Goal: Task Accomplishment & Management: Manage account settings

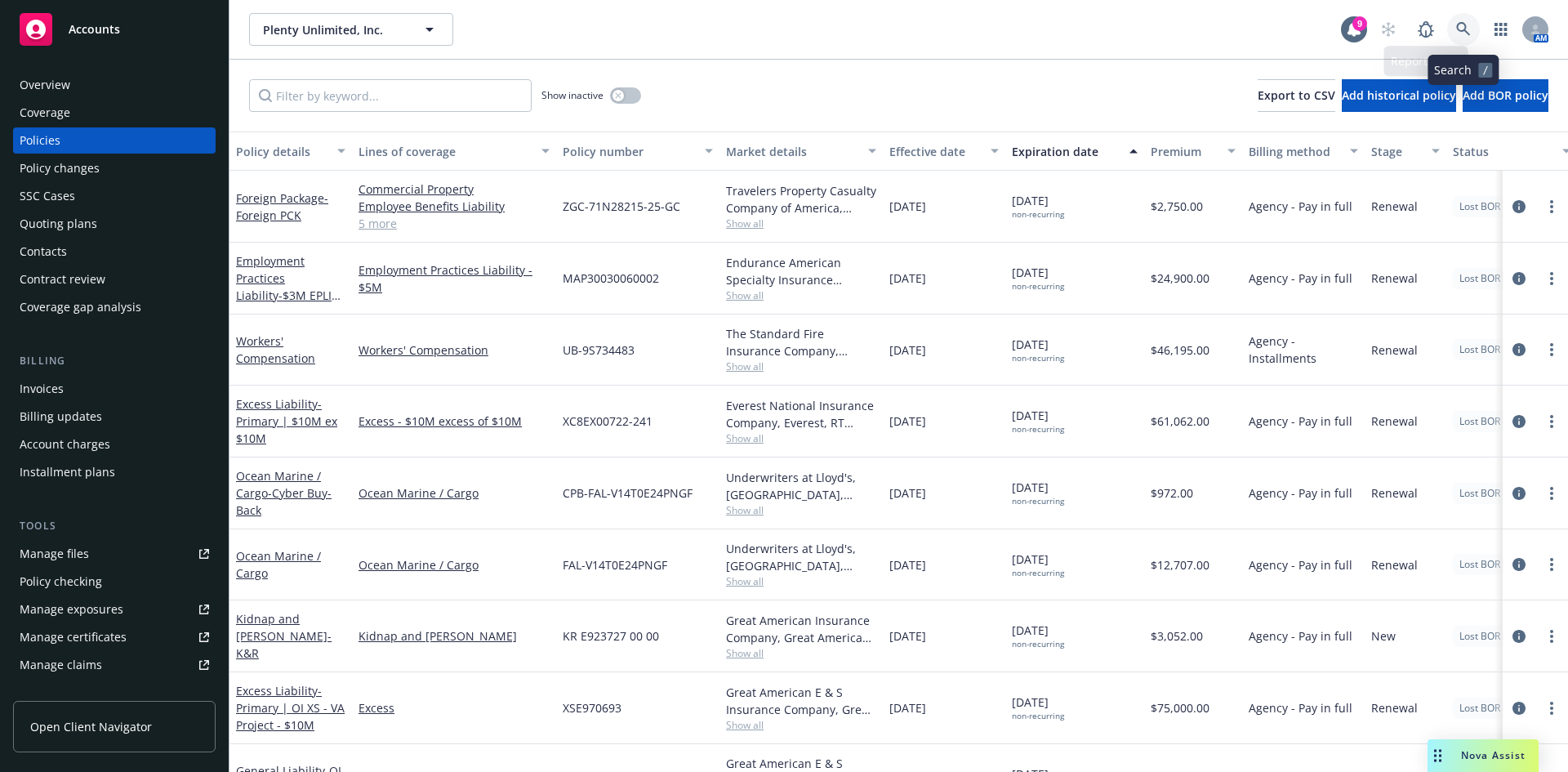
click at [1452, 30] on link at bounding box center [1463, 29] width 33 height 33
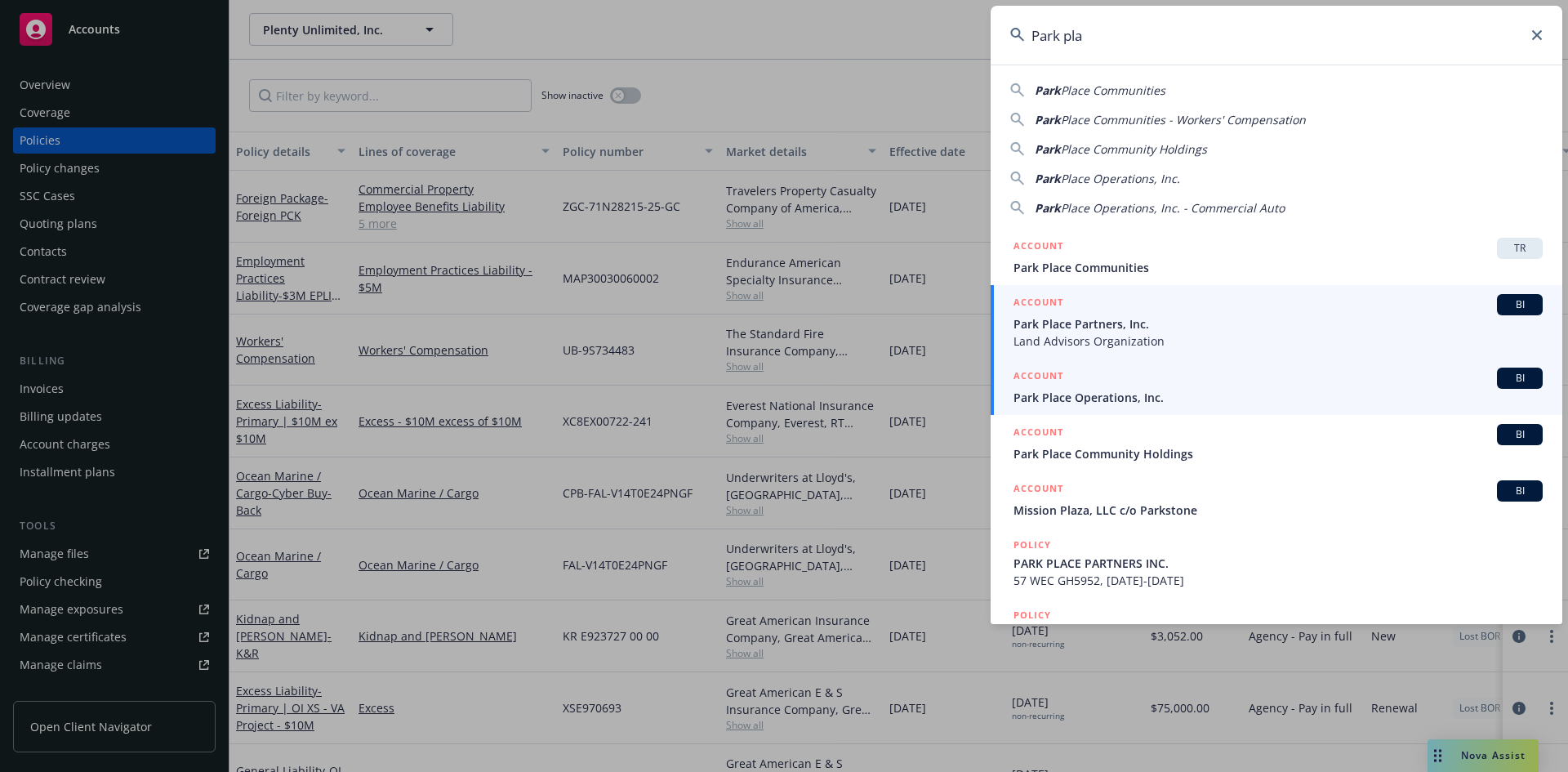
type input "Park pla"
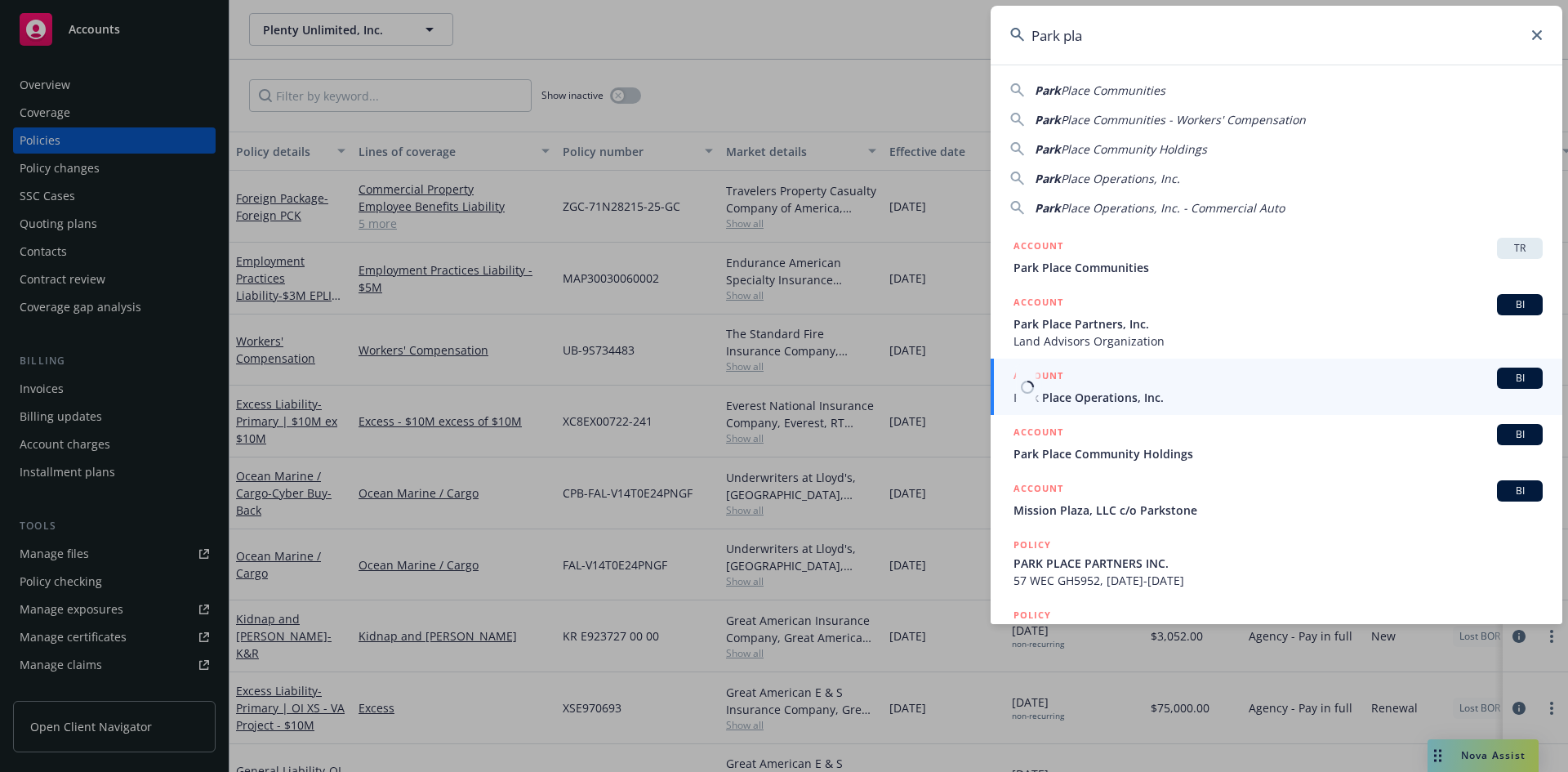
click at [1204, 408] on link "ACCOUNT BI Park Place Operations, Inc." at bounding box center [1276, 386] width 572 height 56
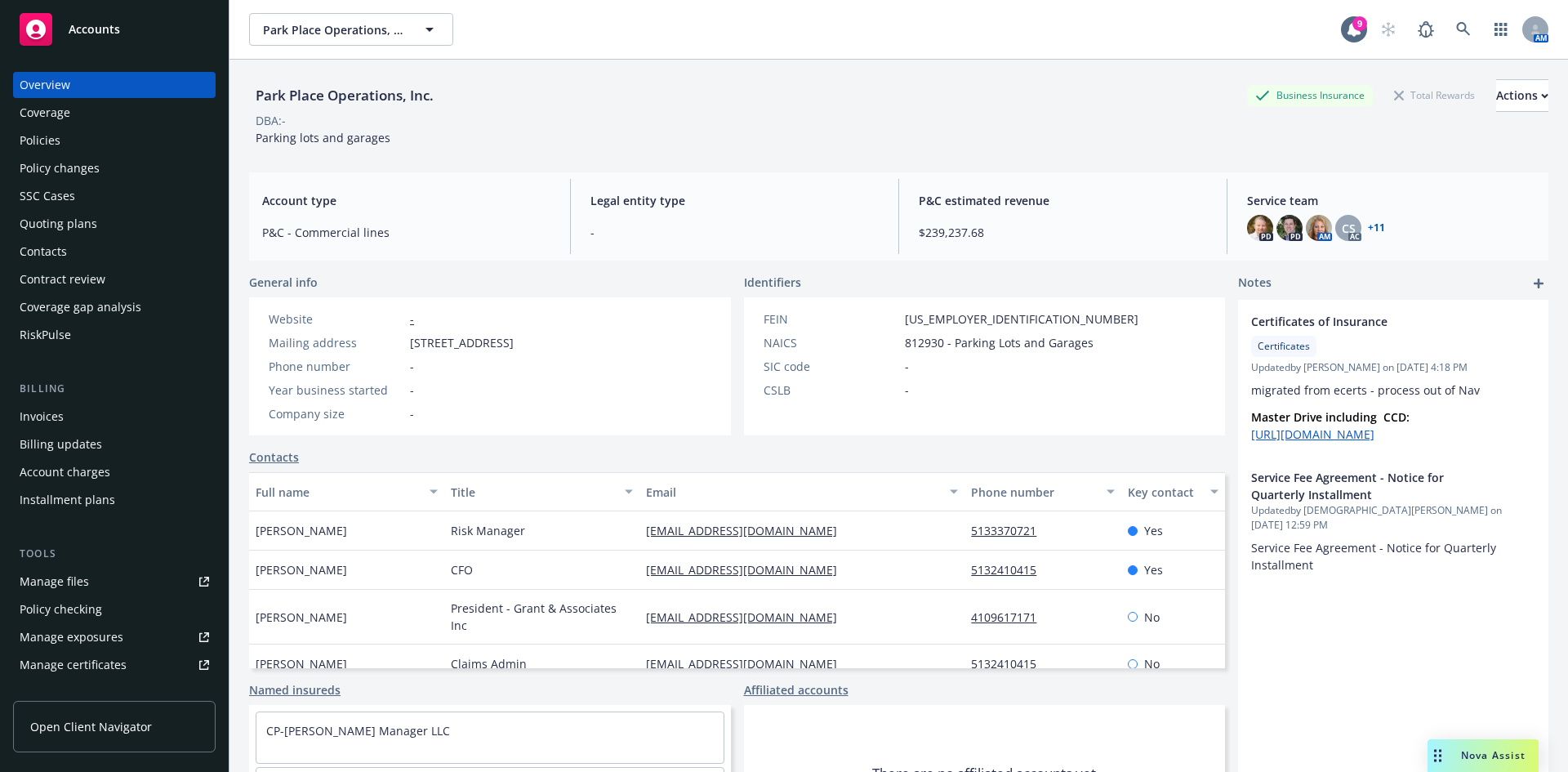
click at [1367, 225] on link "+ 11" at bounding box center [1375, 228] width 17 height 10
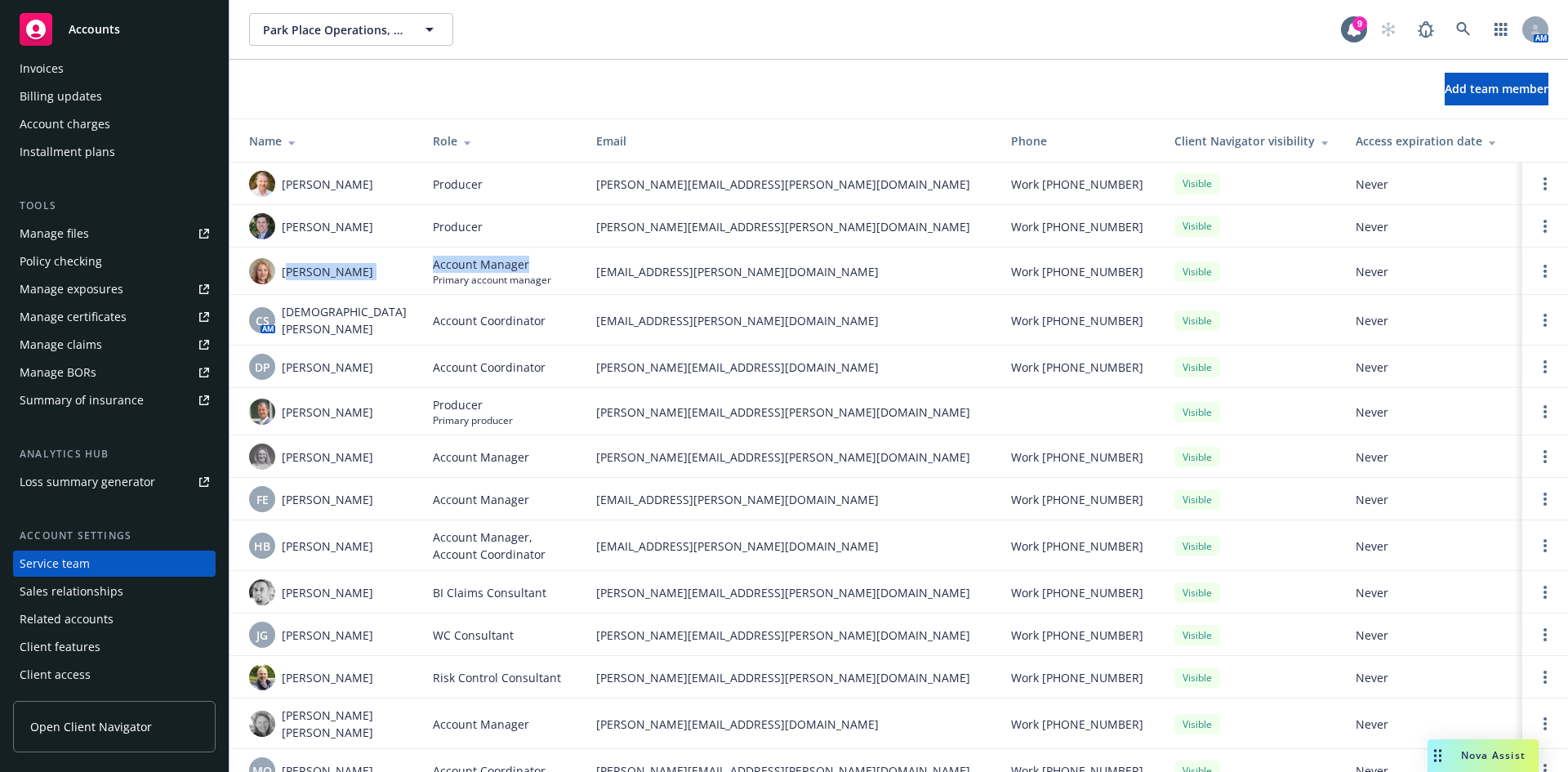
drag, startPoint x: 285, startPoint y: 272, endPoint x: 551, endPoint y: 270, distance: 266.0
click at [551, 270] on tr "Charlotte Arnold Account Manager Primary account manager charlotte.arnold@newfr…" at bounding box center [898, 271] width 1338 height 47
click at [545, 277] on td "Account Manager Primary account manager" at bounding box center [501, 271] width 164 height 47
drag, startPoint x: 278, startPoint y: 274, endPoint x: 517, endPoint y: 274, distance: 239.0
click at [517, 274] on tr "Charlotte Arnold Account Manager Primary account manager charlotte.arnold@newfr…" at bounding box center [898, 271] width 1338 height 47
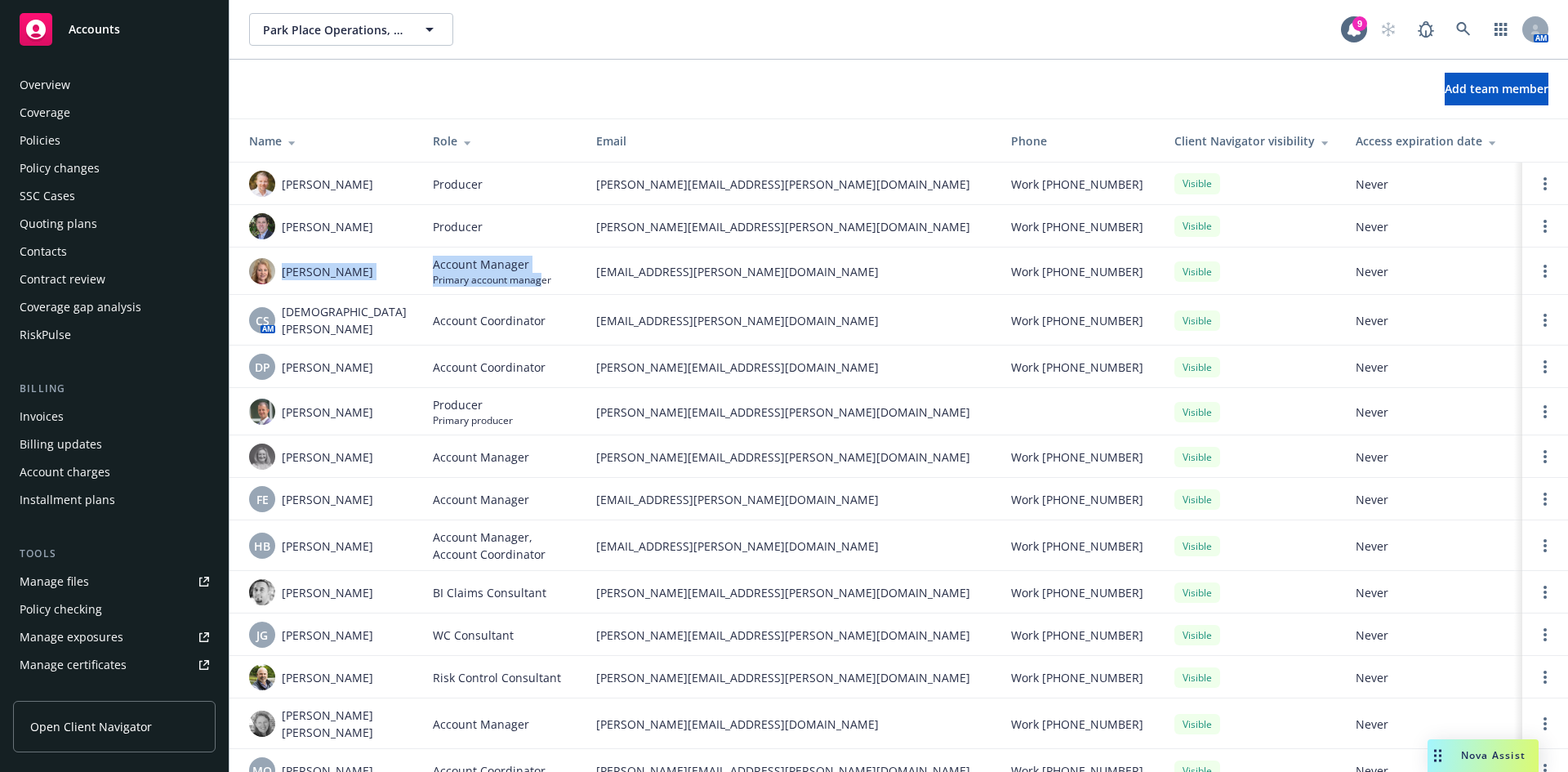
click at [82, 79] on div "Overview" at bounding box center [115, 85] width 190 height 26
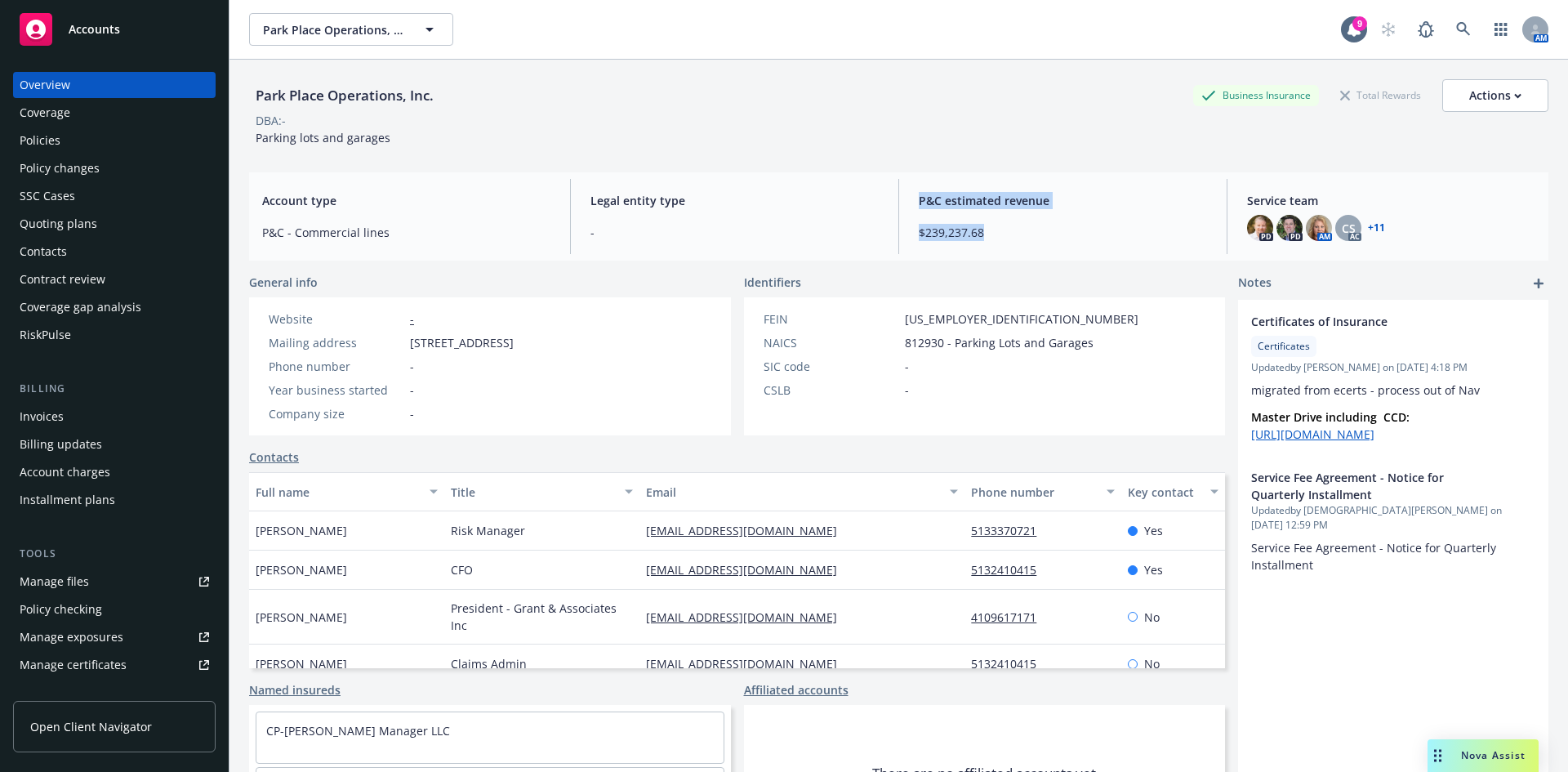
drag, startPoint x: 985, startPoint y: 235, endPoint x: 888, endPoint y: 239, distance: 97.1
click at [888, 239] on div "Account type P&C - Commercial lines Legal entity type - P&C estimated revenue $…" at bounding box center [899, 217] width 1300 height 88
click at [779, 129] on div "Park Place Operations, Inc. Business Insurance Total Rewards Actions DBA: - Par…" at bounding box center [899, 112] width 1300 height 67
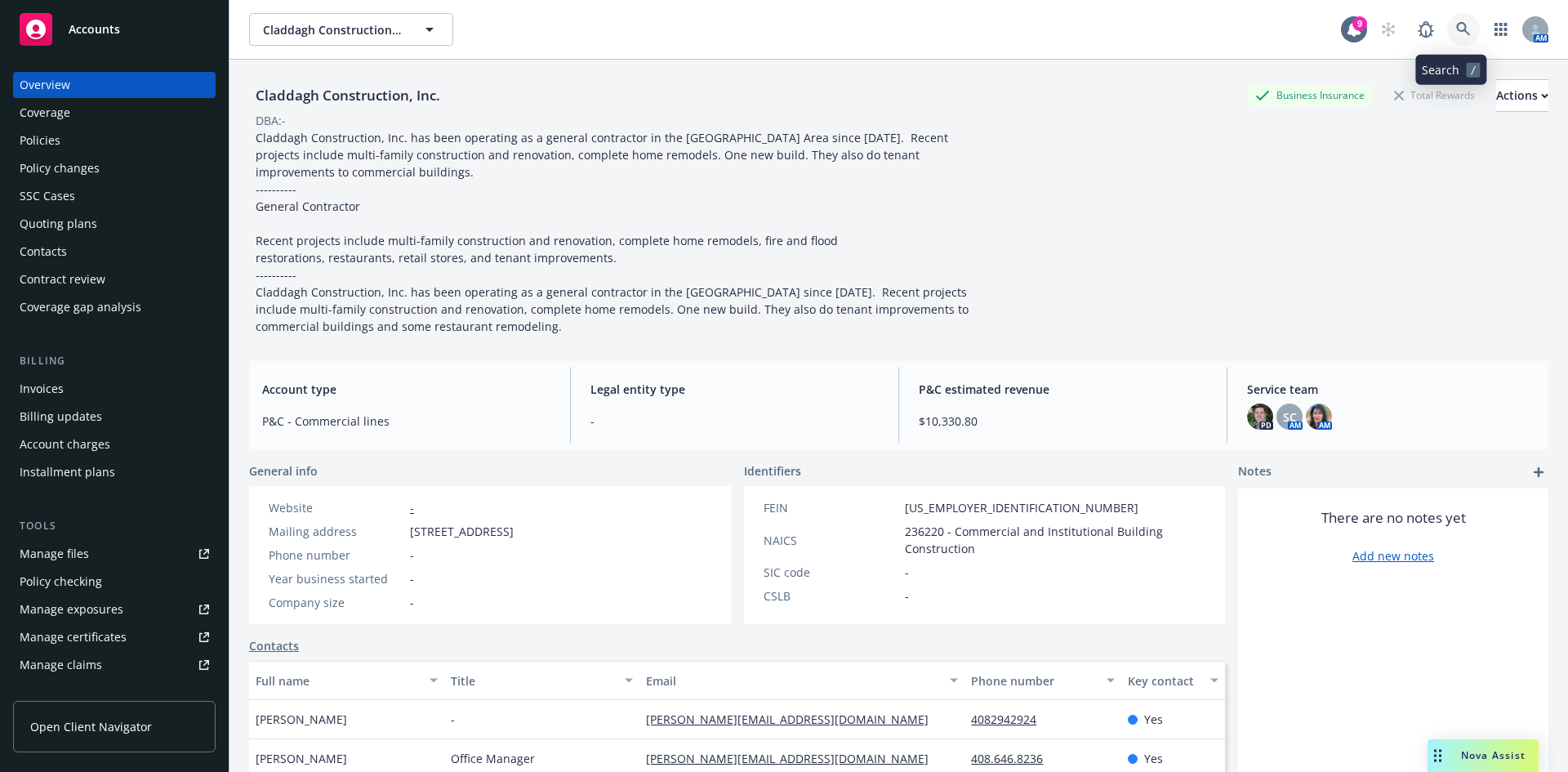
click at [1447, 25] on link at bounding box center [1463, 29] width 33 height 33
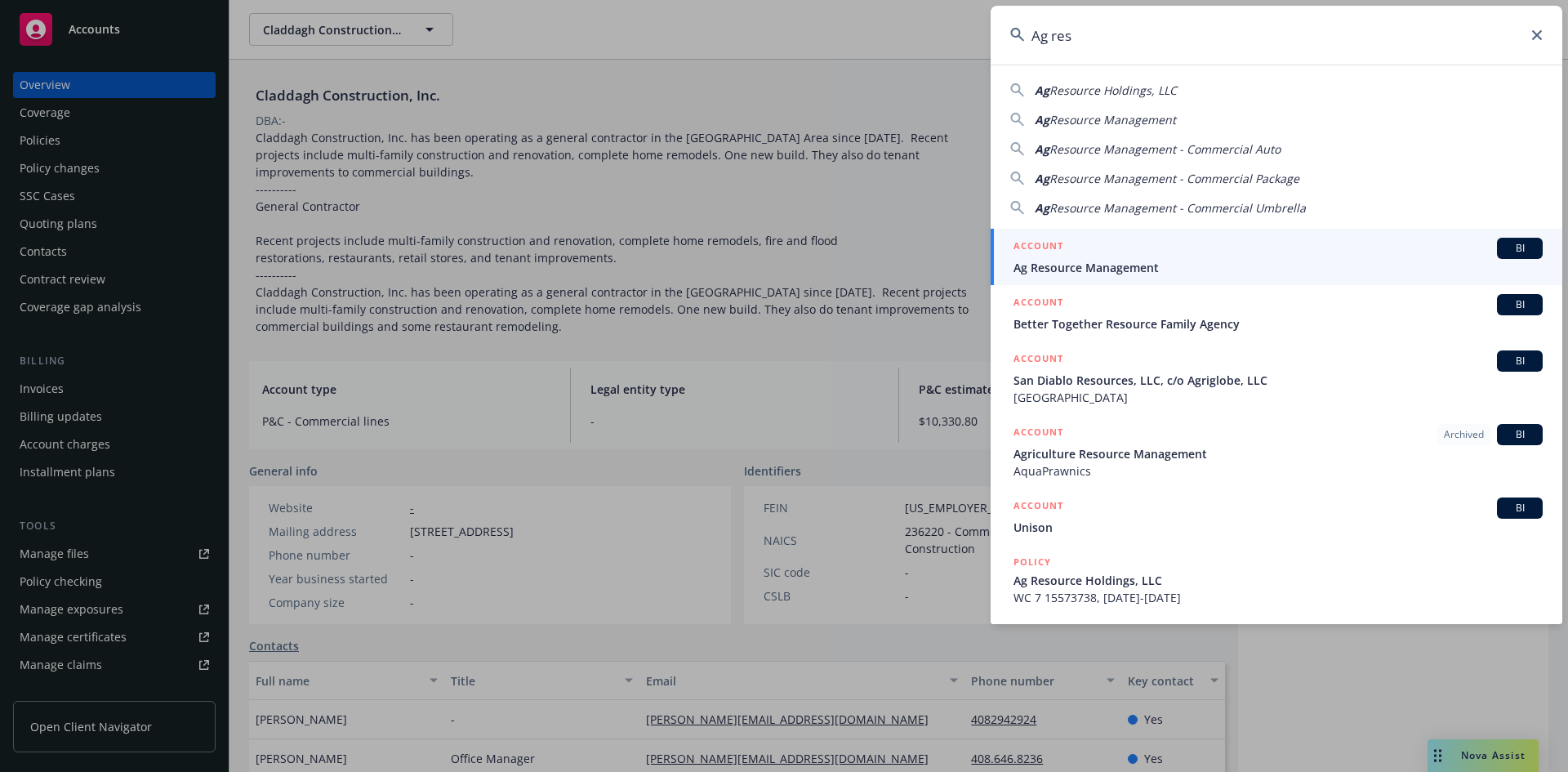
type input "Ag res"
click at [1288, 270] on span "Ag Resource Management" at bounding box center [1278, 267] width 529 height 17
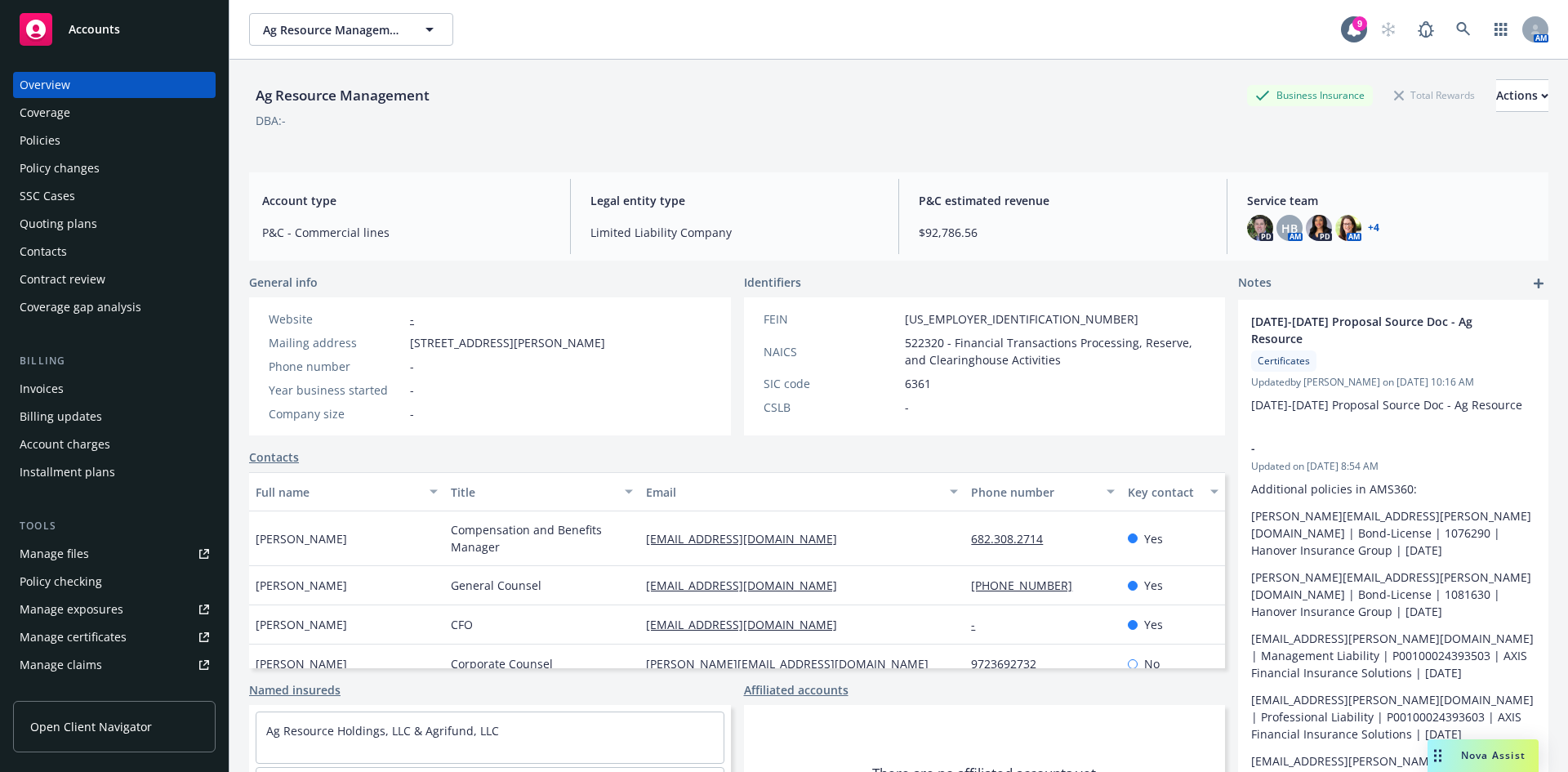
click at [1367, 231] on link "+ 4" at bounding box center [1372, 228] width 11 height 10
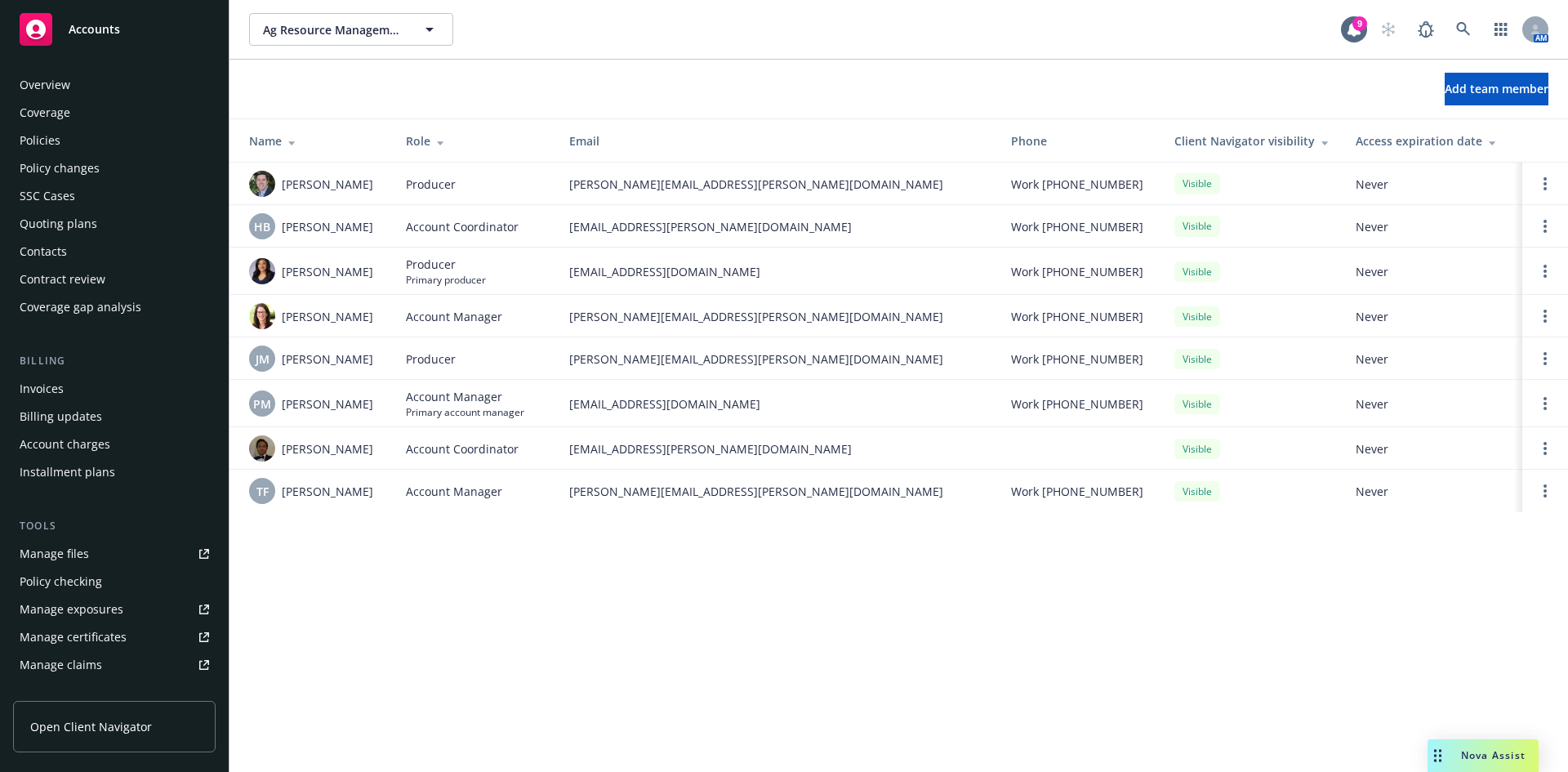
click at [55, 134] on div "Policies" at bounding box center [40, 141] width 41 height 26
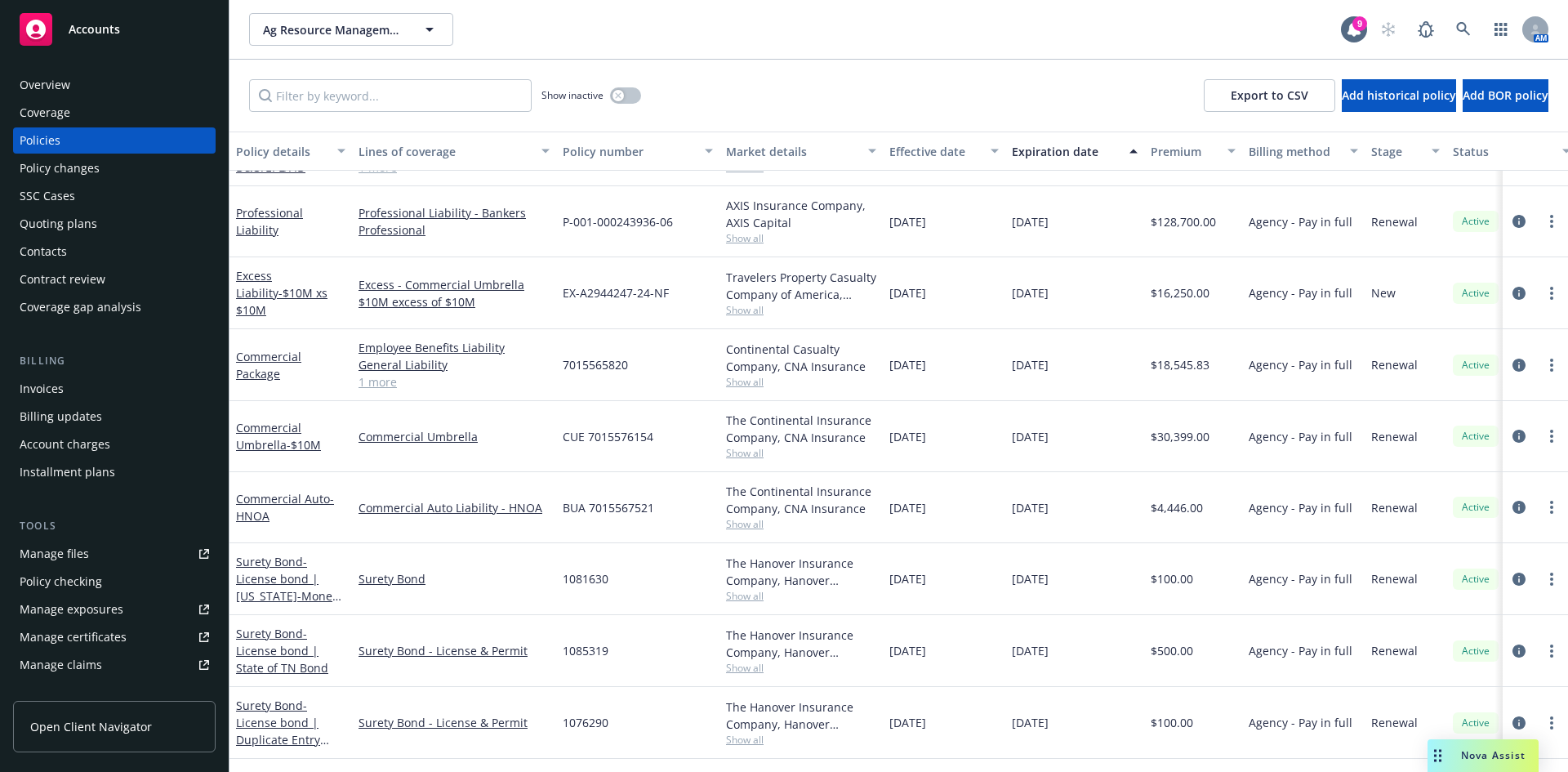
scroll to position [164, 0]
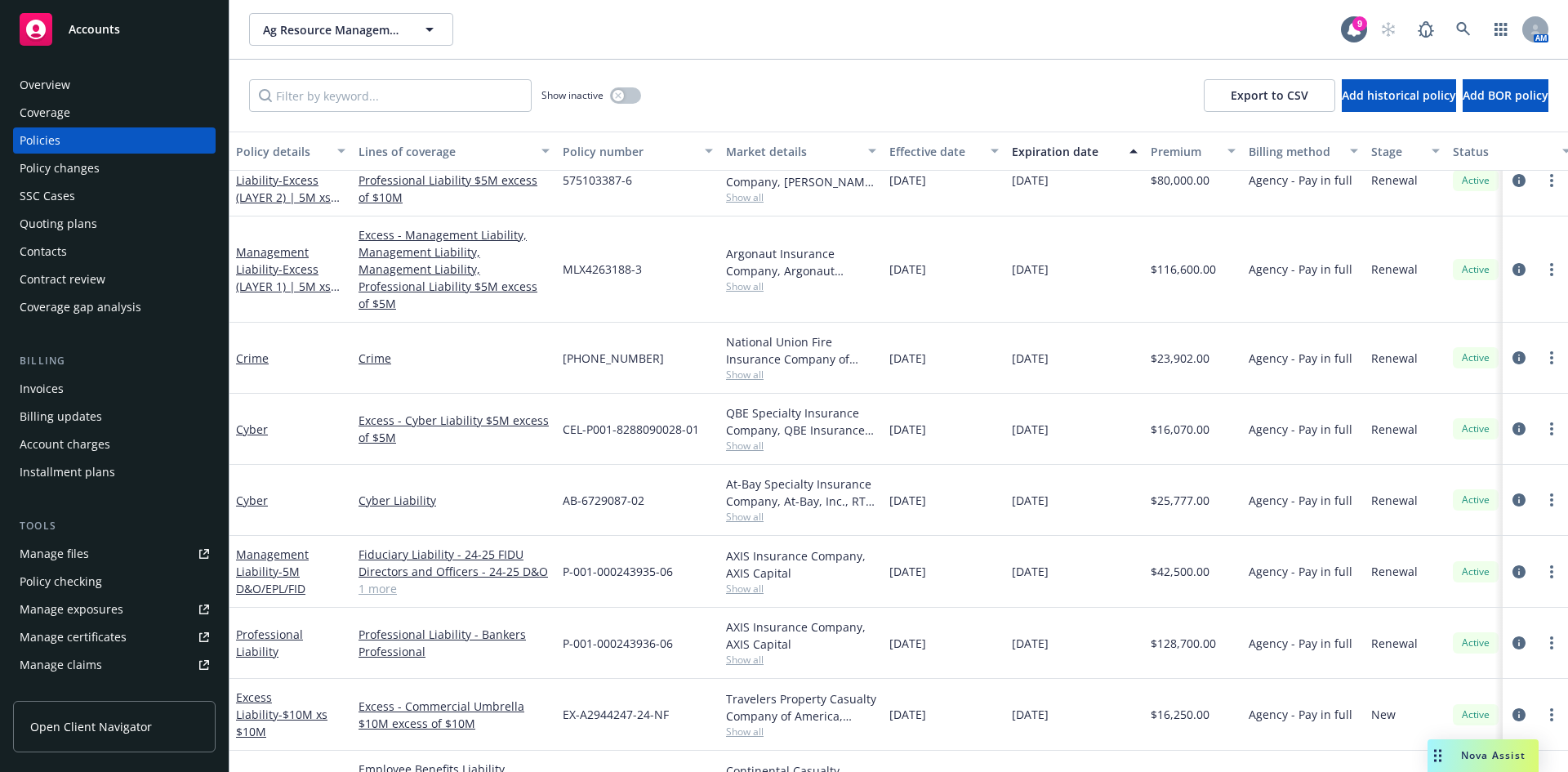
click at [99, 93] on div "Overview" at bounding box center [115, 85] width 190 height 26
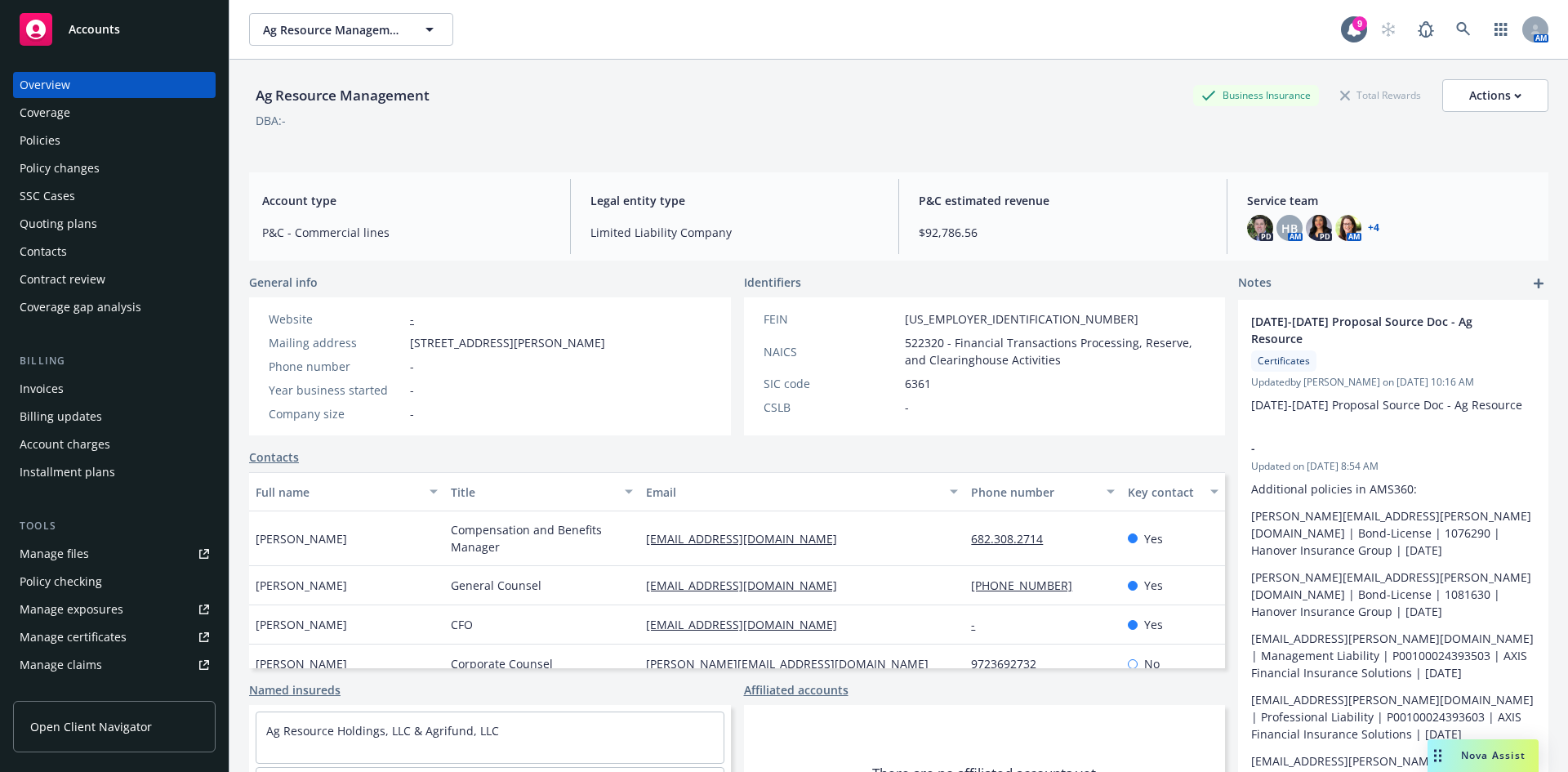
click at [1367, 227] on link "+ 4" at bounding box center [1372, 228] width 11 height 10
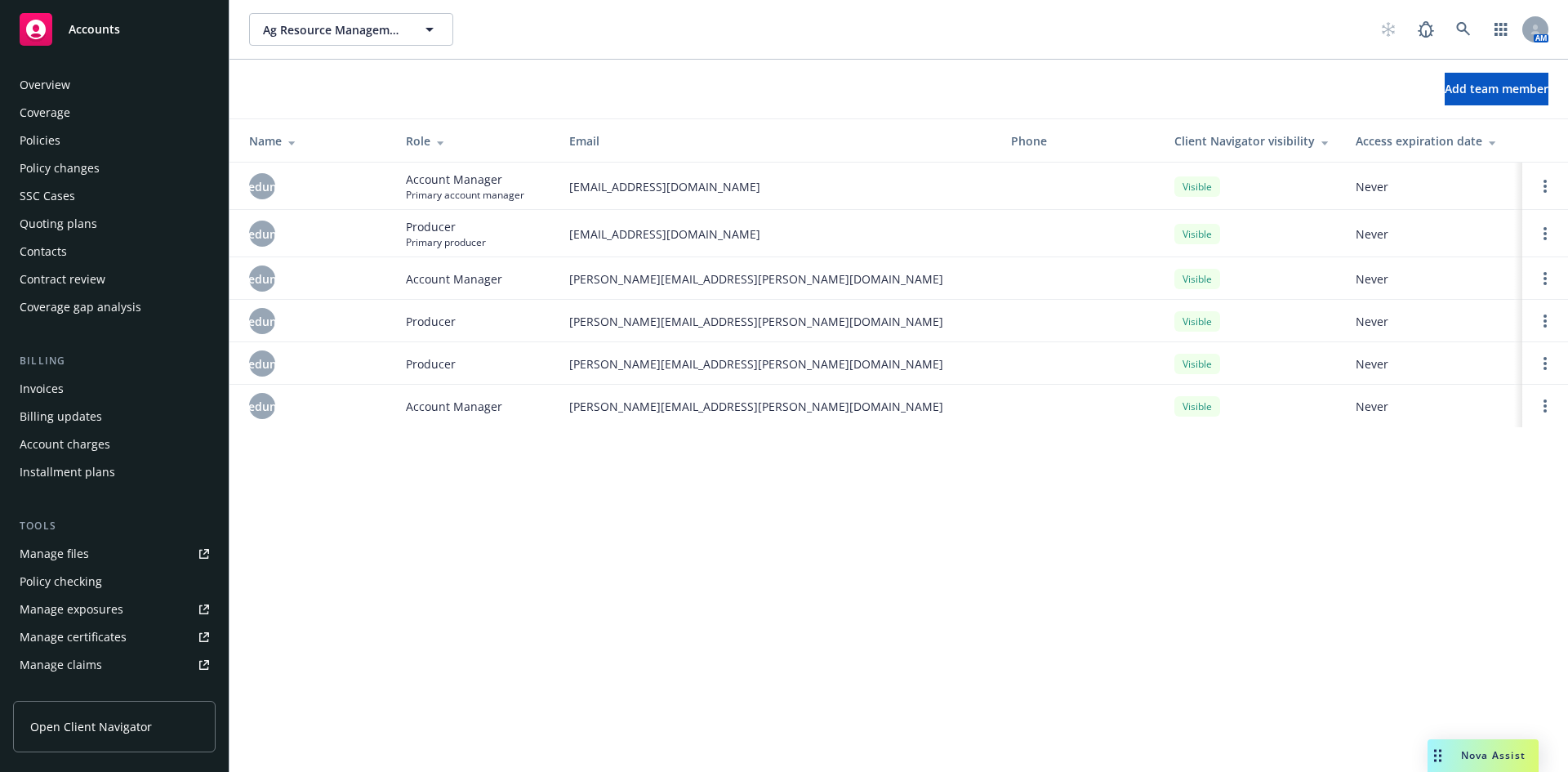
scroll to position [321, 0]
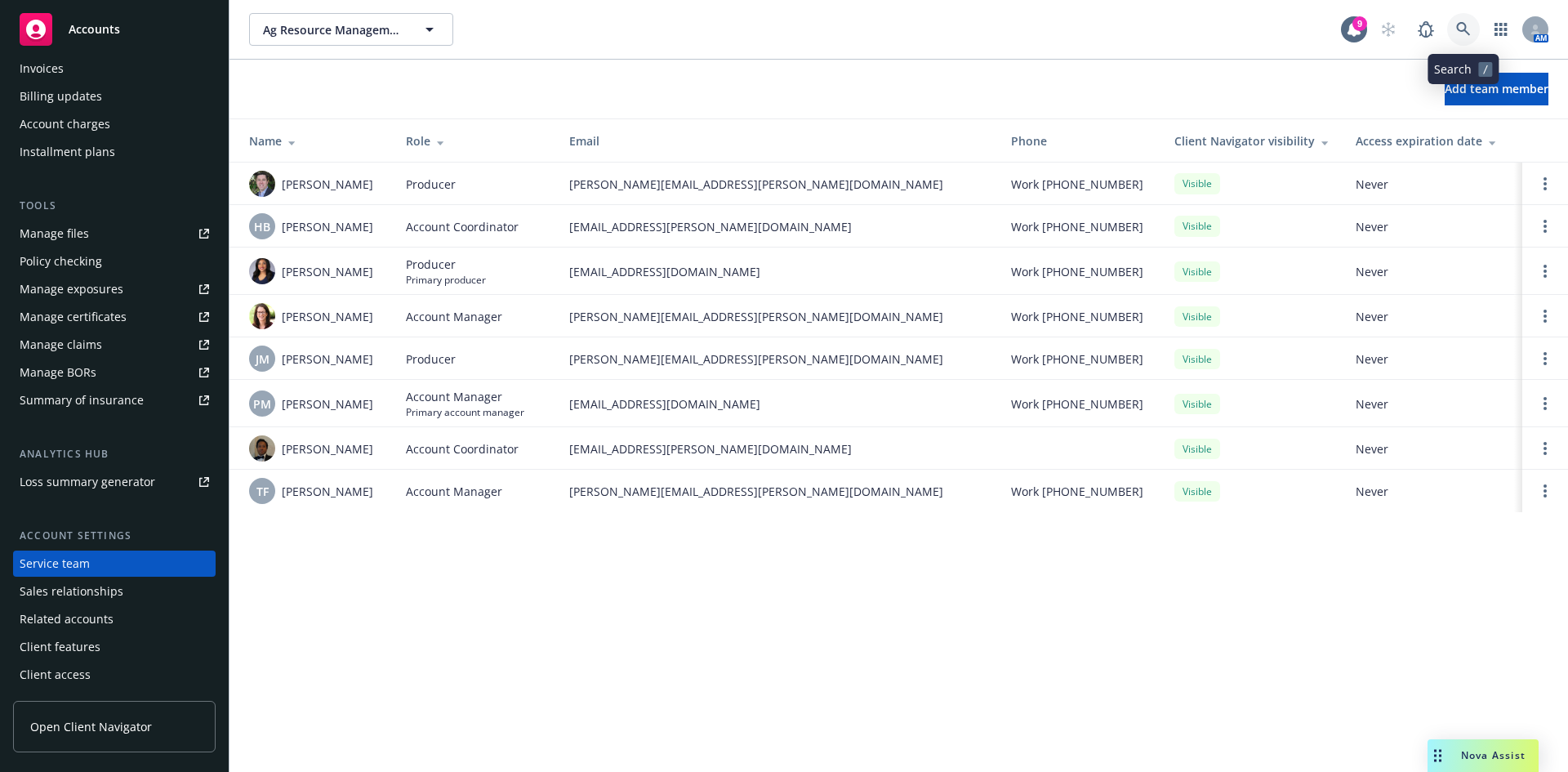
click at [1465, 36] on icon at bounding box center [1463, 29] width 15 height 15
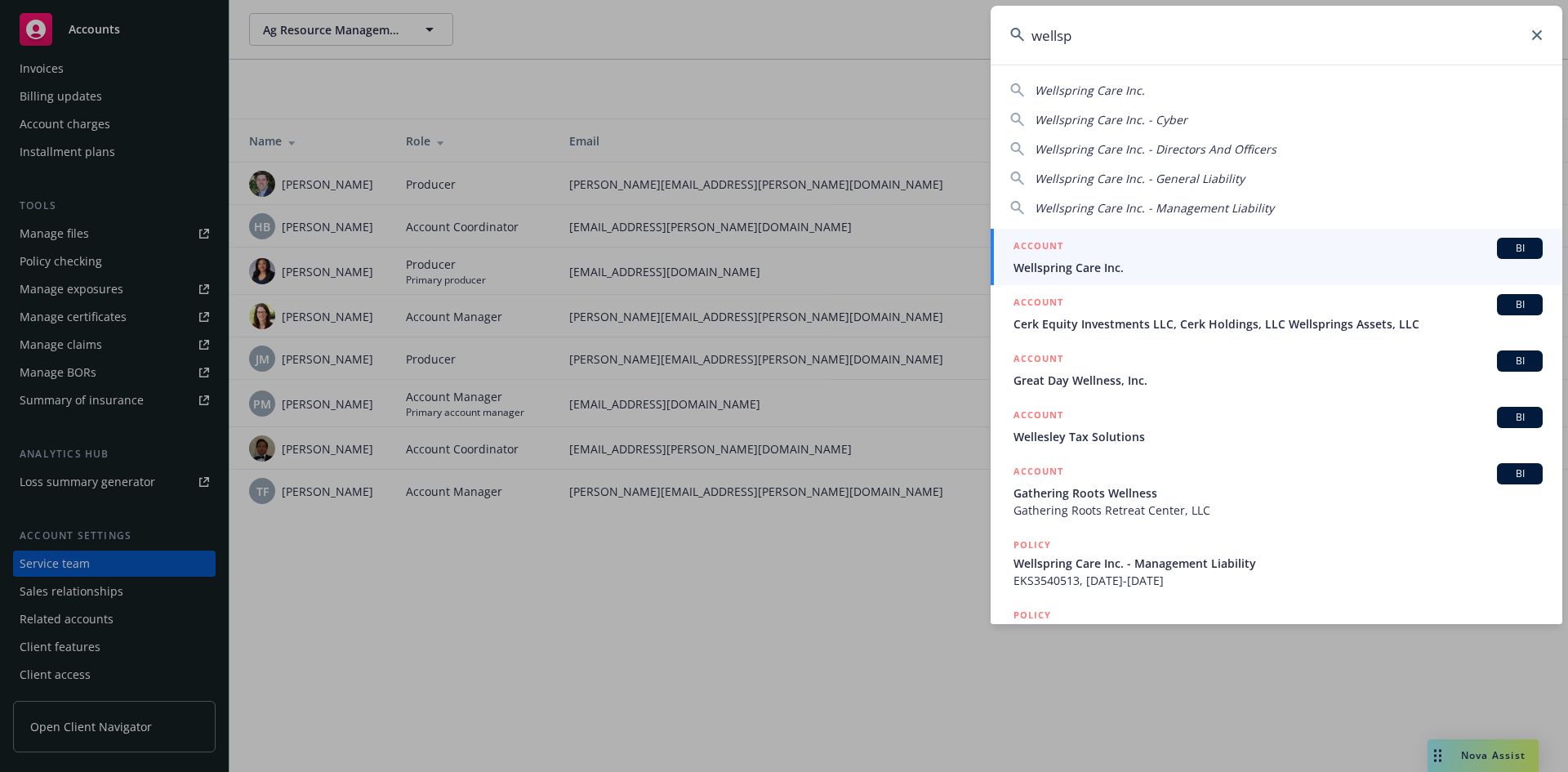
type input "wellsp"
click at [1335, 258] on div "ACCOUNT BI" at bounding box center [1278, 248] width 529 height 21
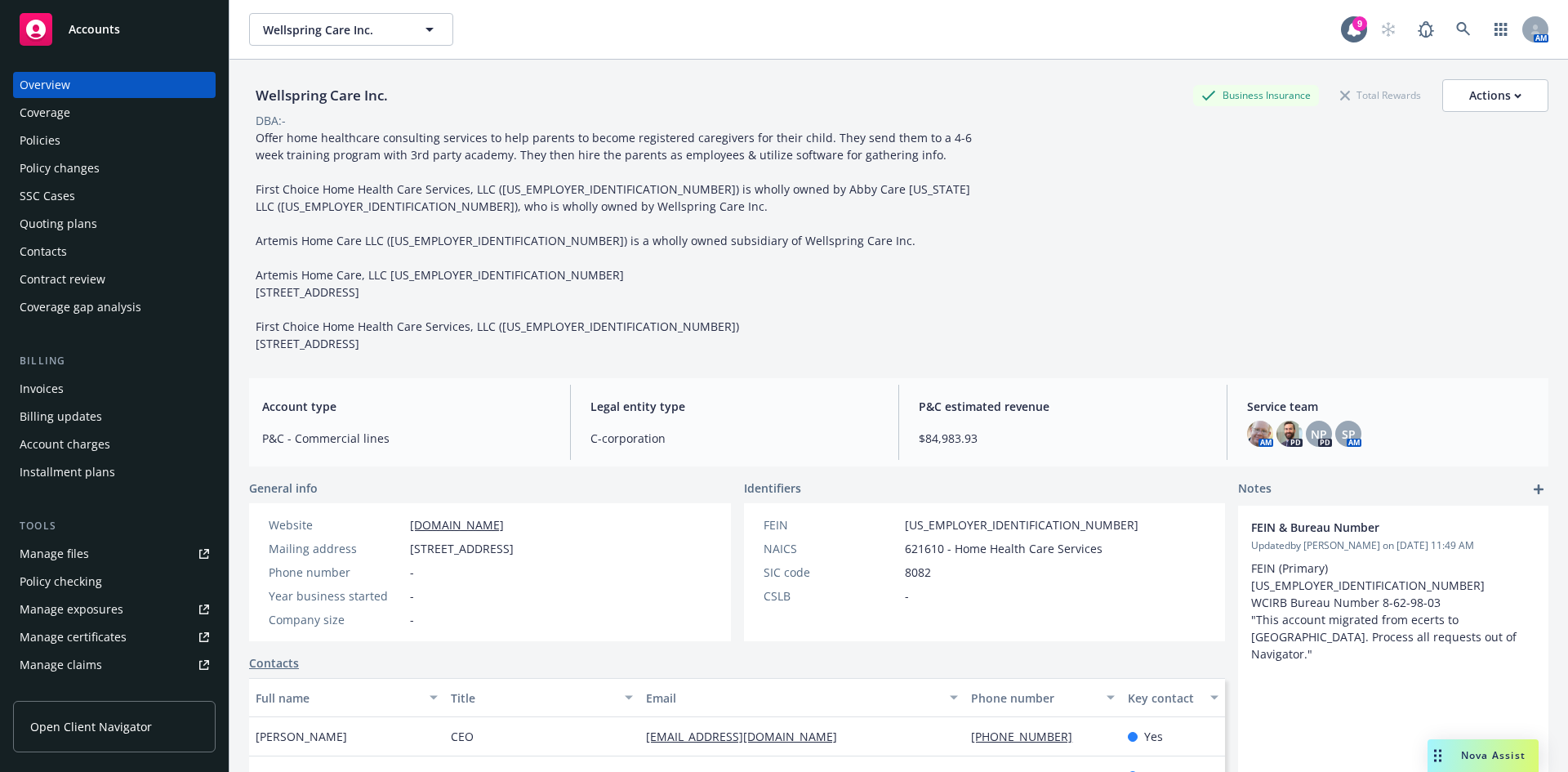
click at [127, 640] on link "Manage certificates" at bounding box center [114, 637] width 203 height 26
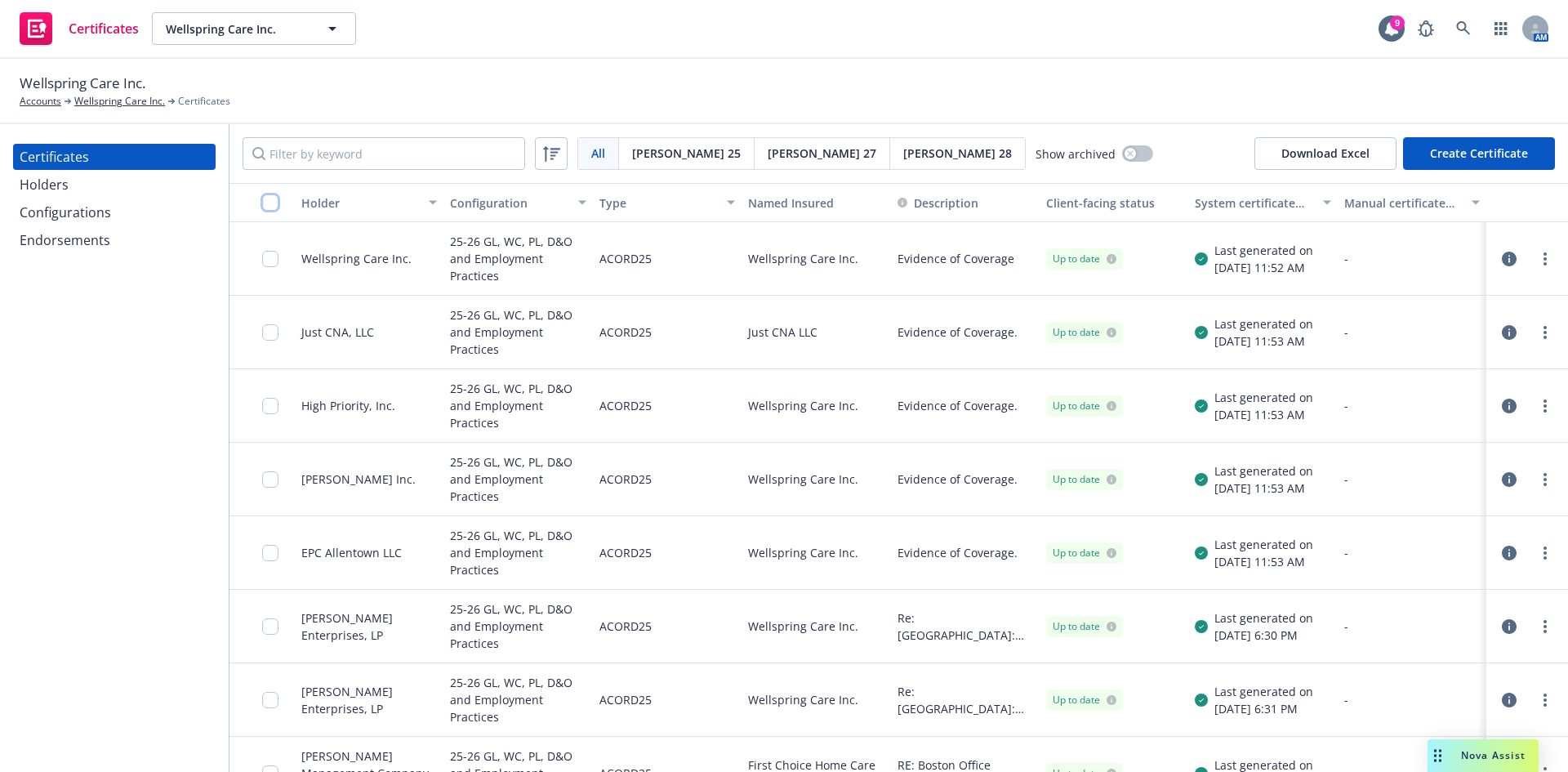
click at [267, 206] on input "checkbox" at bounding box center [270, 203] width 16 height 16
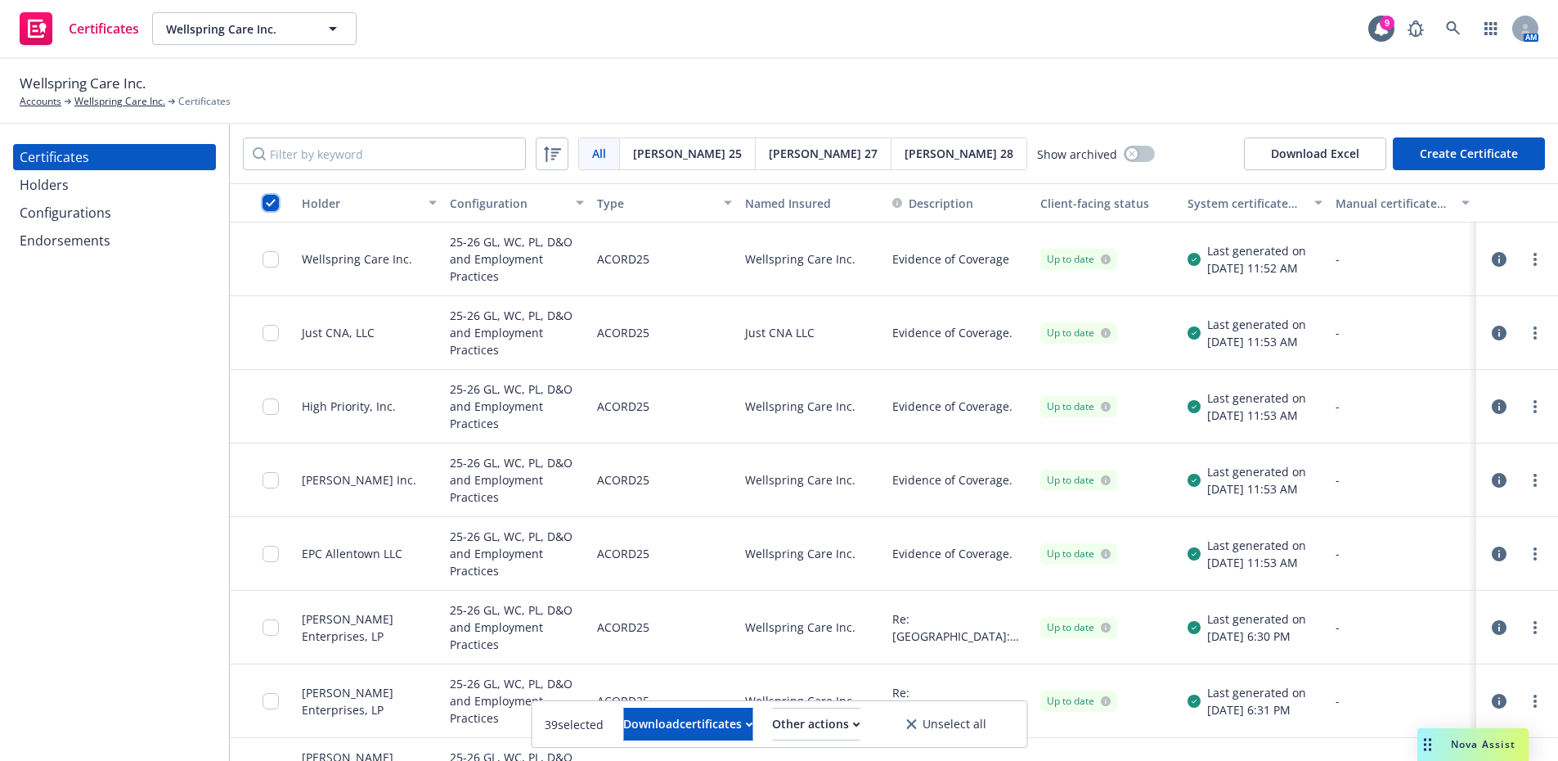
click at [268, 206] on input "checkbox" at bounding box center [271, 203] width 16 height 16
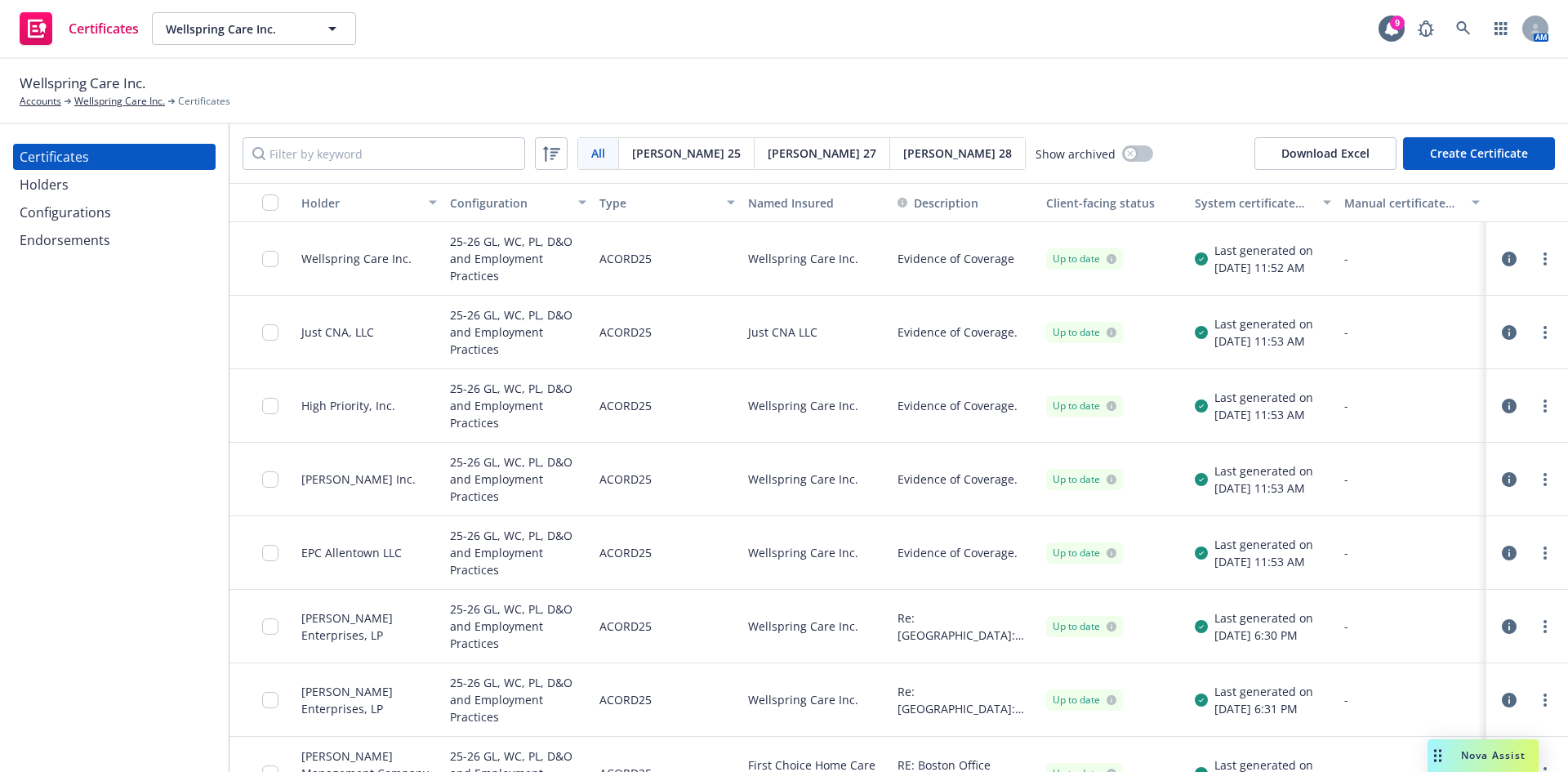
click at [75, 516] on div "Certificates Holders Configurations Endorsements" at bounding box center [114, 447] width 229 height 648
click at [100, 102] on link "Wellspring Care Inc." at bounding box center [119, 101] width 91 height 15
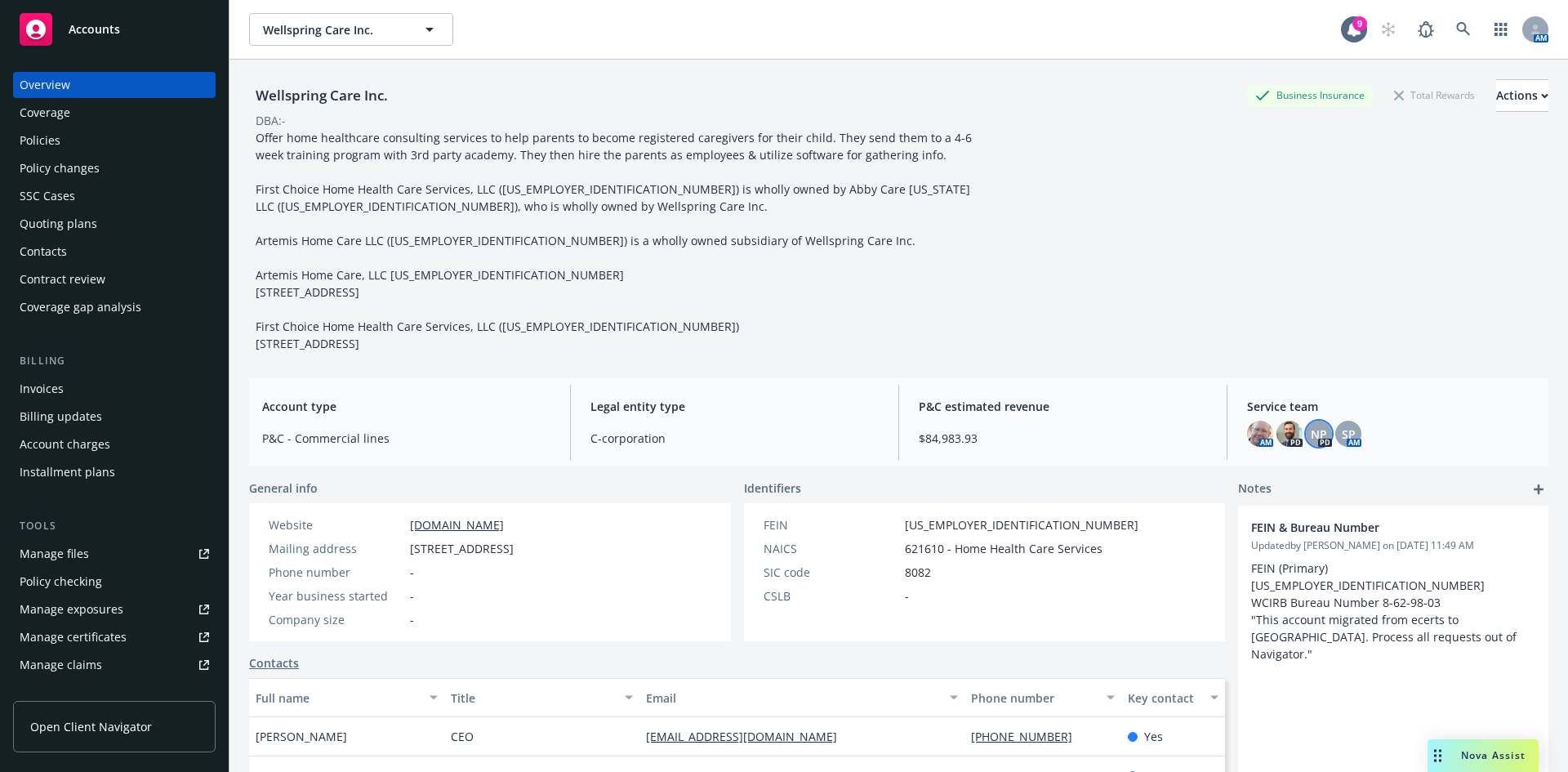
click at [1316, 429] on span "NP" at bounding box center [1318, 433] width 16 height 17
click at [1354, 430] on div "AM PD NP PD SP AM" at bounding box center [1390, 433] width 288 height 26
click at [1341, 434] on span "SP" at bounding box center [1348, 433] width 14 height 17
click at [626, 320] on div "Offer home healthcare consulting services to help parents to become registered …" at bounding box center [617, 240] width 735 height 223
click at [53, 135] on div "Policies" at bounding box center [40, 141] width 41 height 26
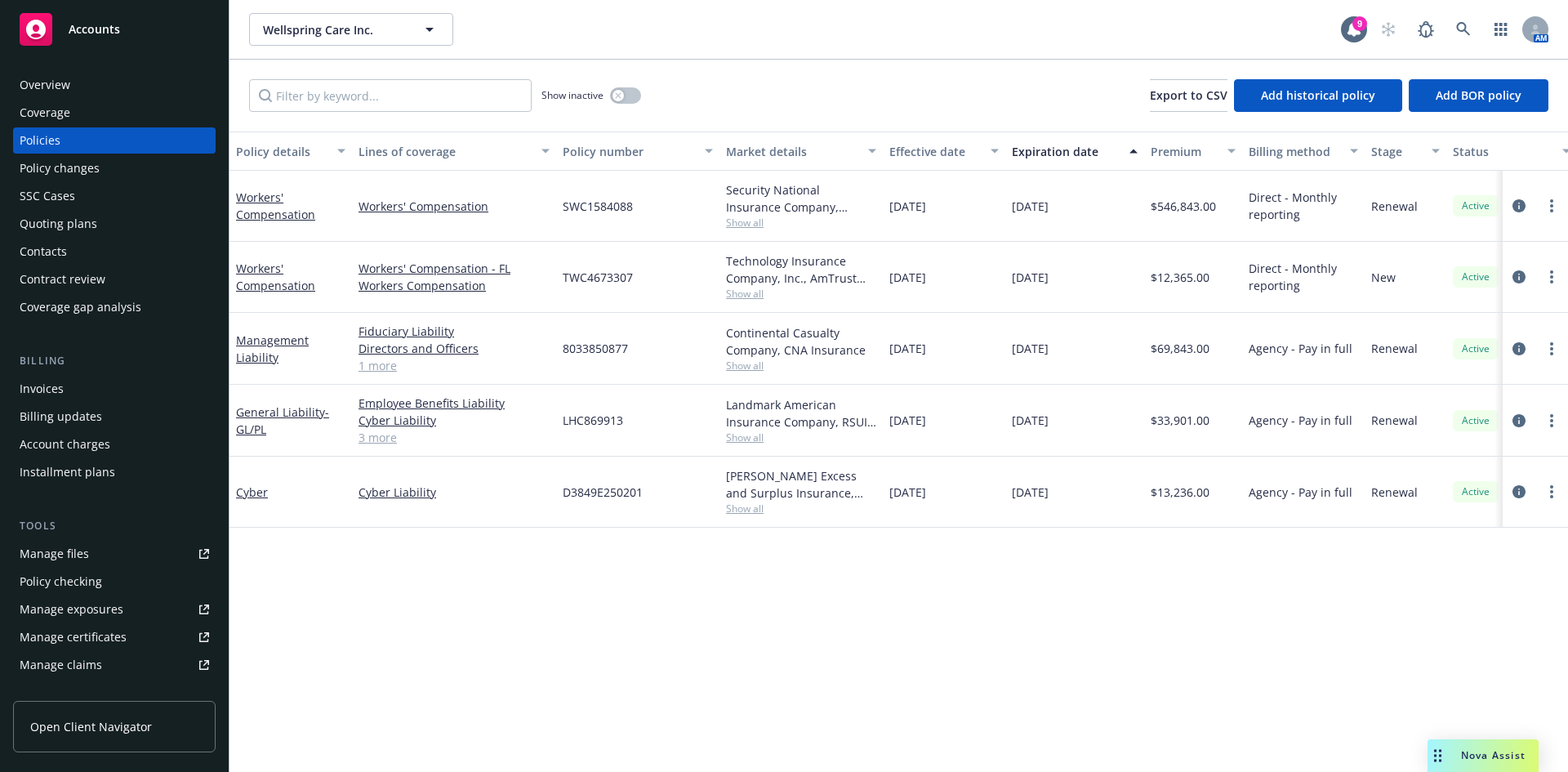
click at [98, 83] on div "Overview" at bounding box center [115, 85] width 190 height 26
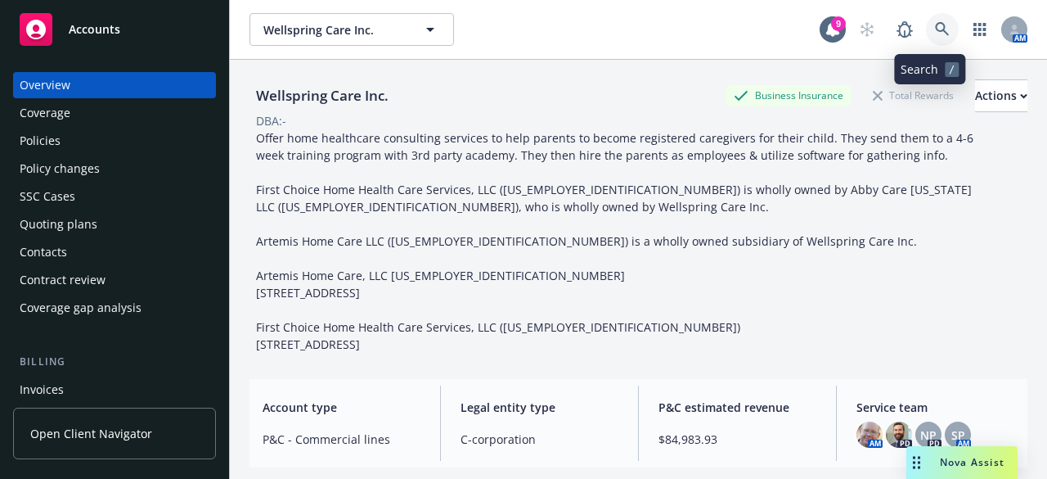
click at [935, 30] on icon at bounding box center [942, 29] width 14 height 14
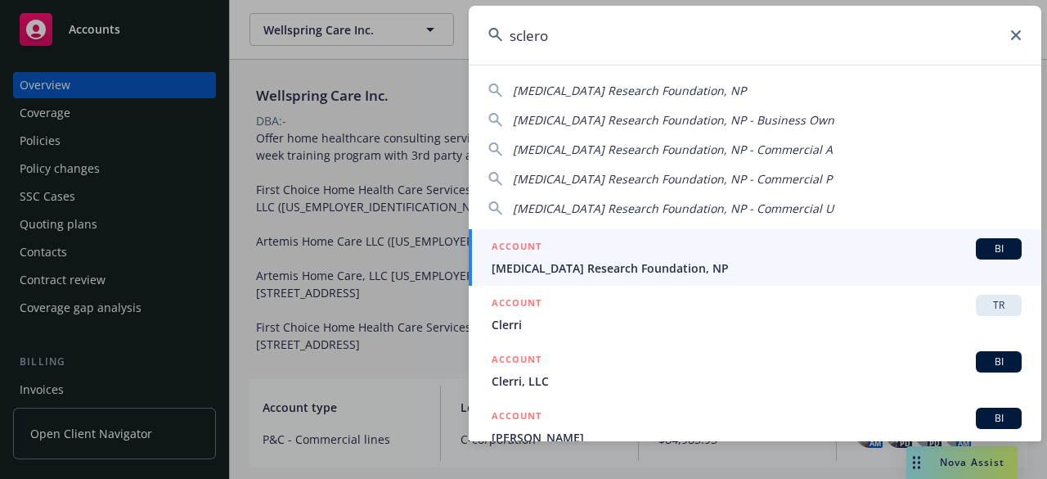
type input "sclero"
click at [596, 263] on span "[MEDICAL_DATA] Research Foundation, NP" at bounding box center [757, 267] width 530 height 17
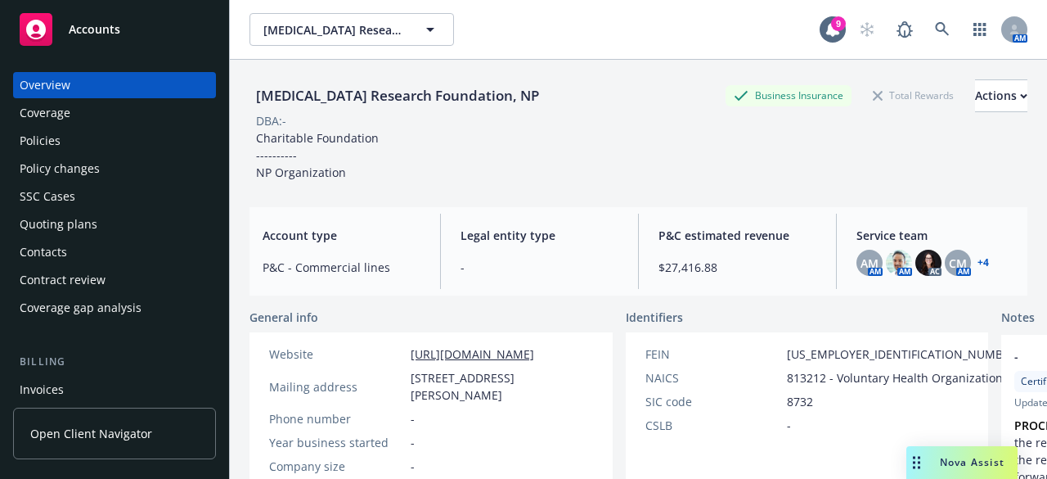
click at [978, 263] on link "+ 4" at bounding box center [983, 263] width 11 height 10
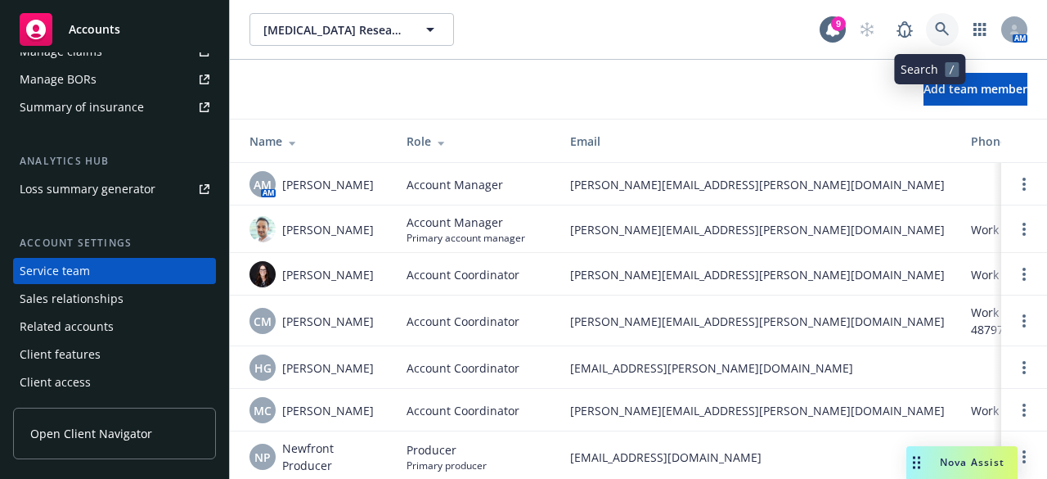
click at [926, 34] on link at bounding box center [942, 29] width 33 height 33
click at [80, 34] on span "Accounts" at bounding box center [95, 29] width 52 height 13
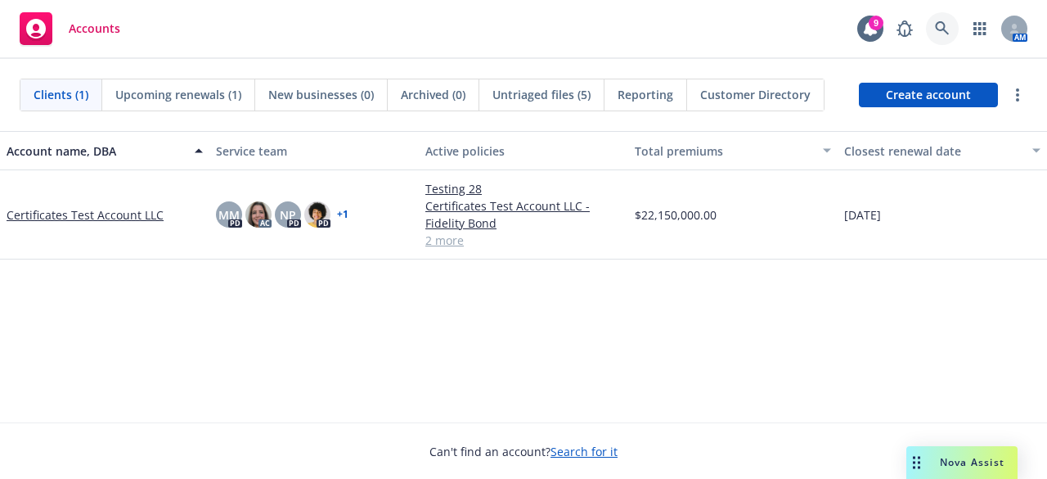
click at [947, 32] on icon at bounding box center [942, 28] width 15 height 15
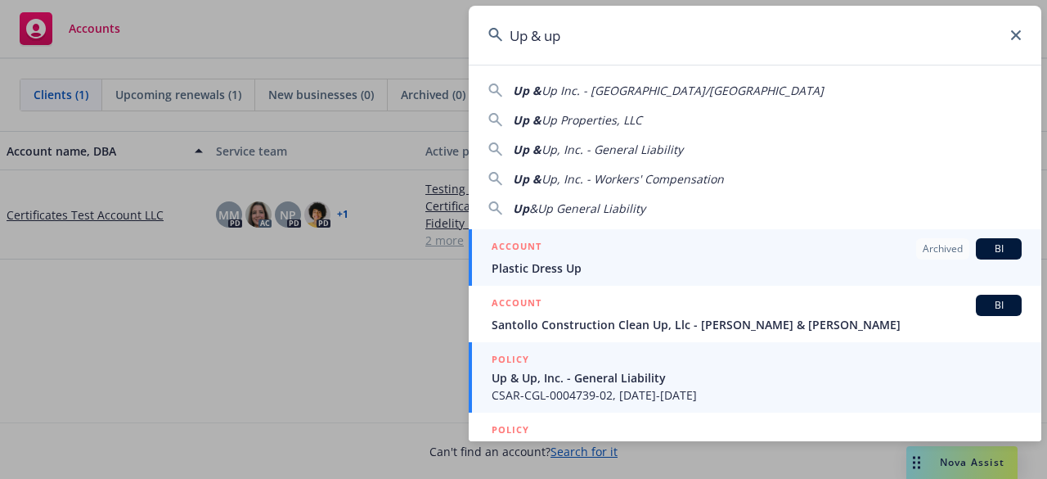
type input "Up & up"
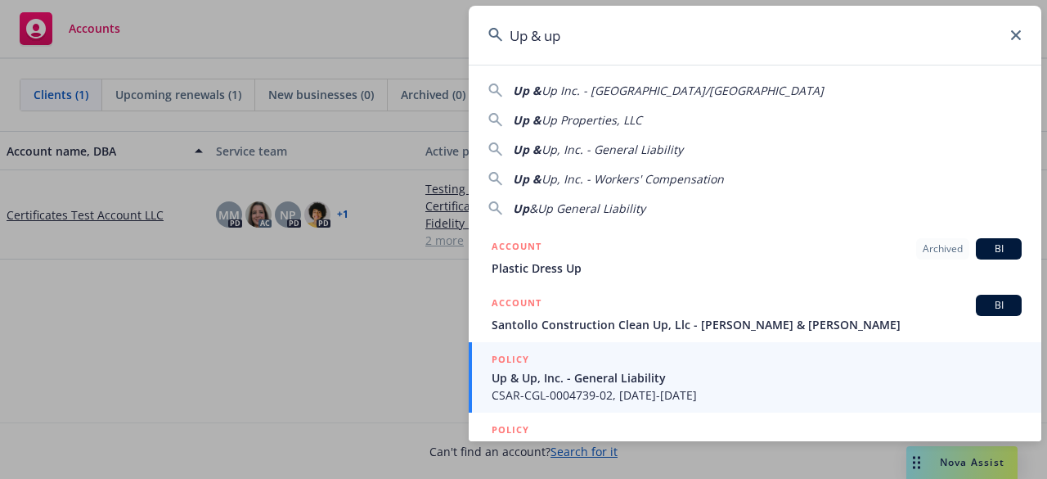
click at [663, 384] on span "Up & Up, Inc. - General Liability" at bounding box center [757, 377] width 530 height 17
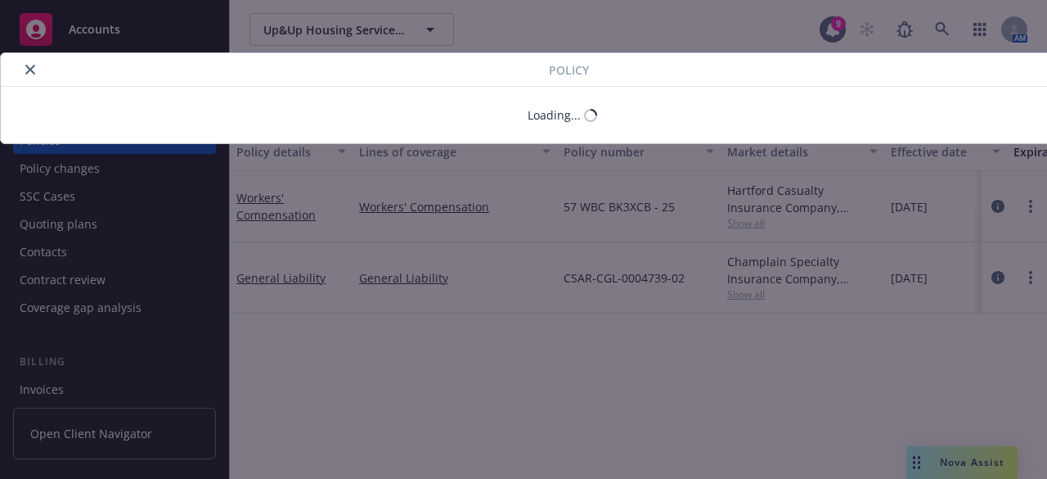
click at [100, 88] on div "Loading..." at bounding box center [562, 115] width 1123 height 56
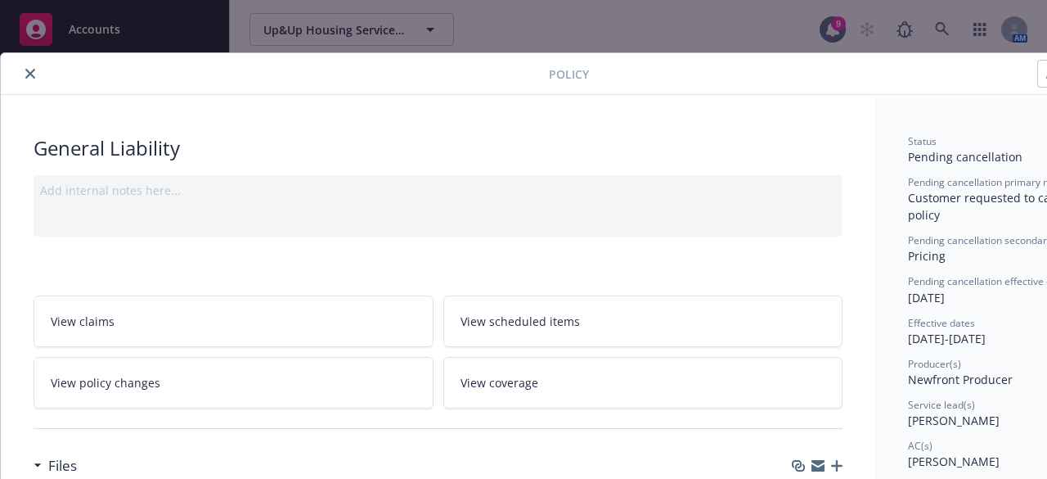
click at [26, 69] on icon "close" at bounding box center [30, 74] width 10 height 10
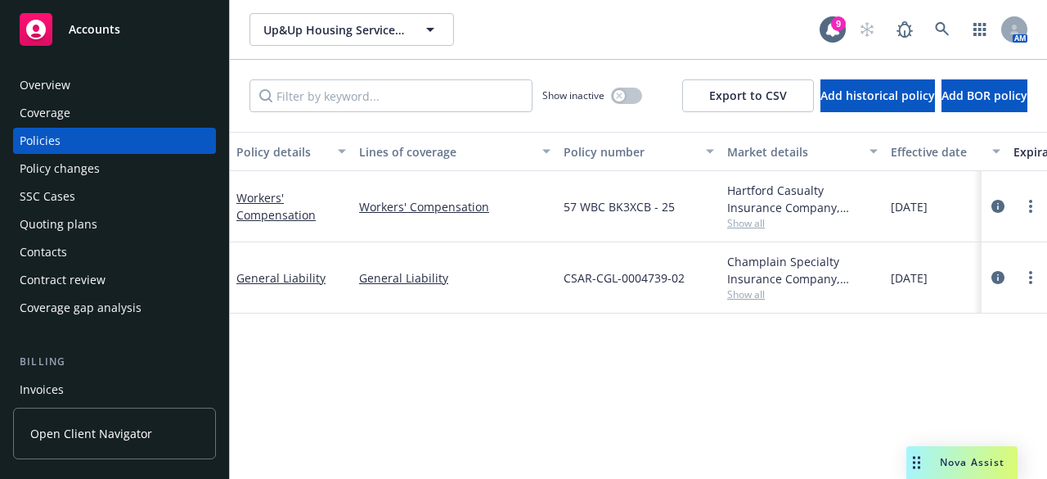
click at [102, 79] on div "Overview" at bounding box center [115, 85] width 190 height 26
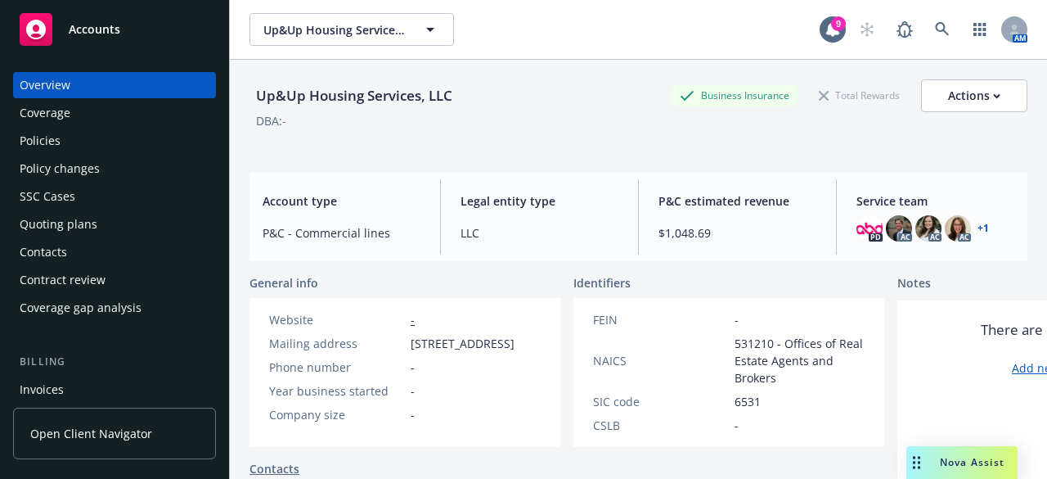
click at [98, 140] on div "Policies" at bounding box center [115, 141] width 190 height 26
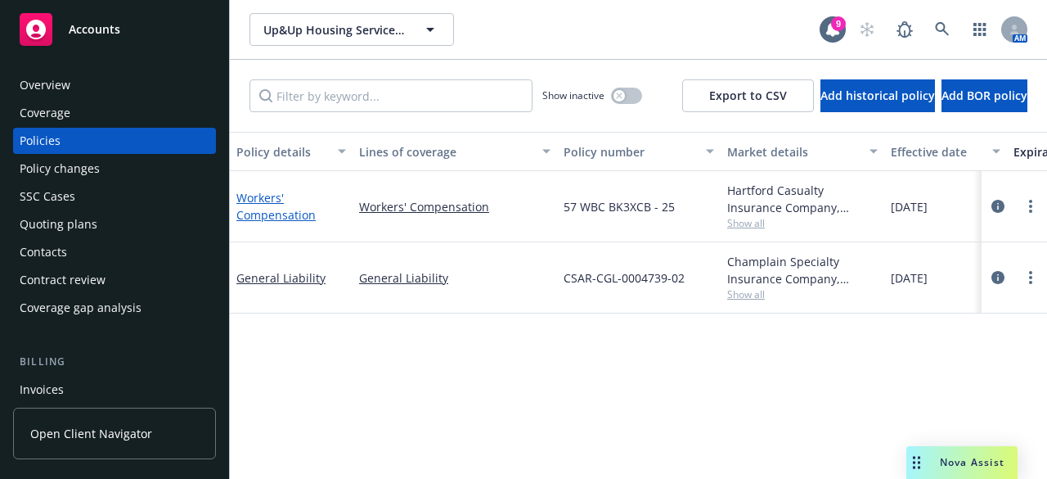
click at [267, 216] on link "Workers' Compensation" at bounding box center [275, 206] width 79 height 33
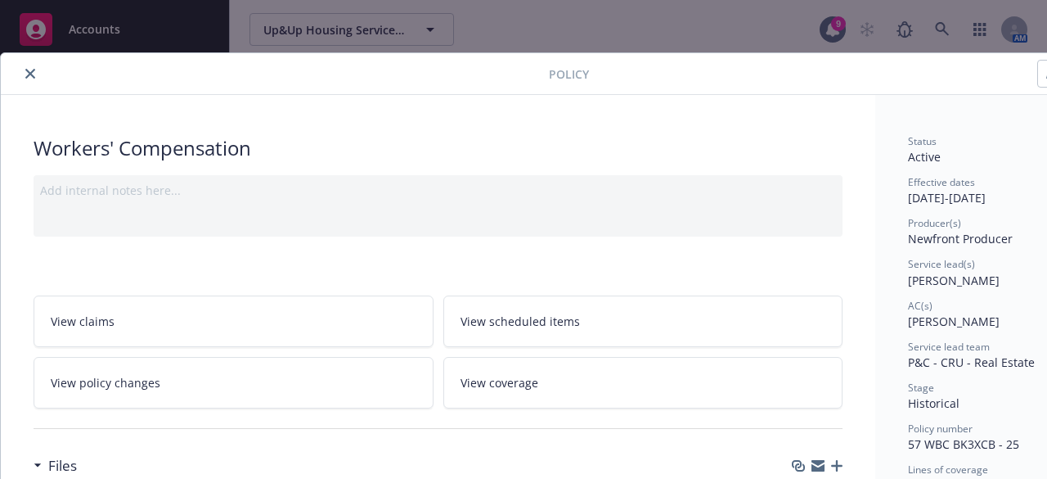
click at [28, 71] on icon "close" at bounding box center [30, 74] width 10 height 10
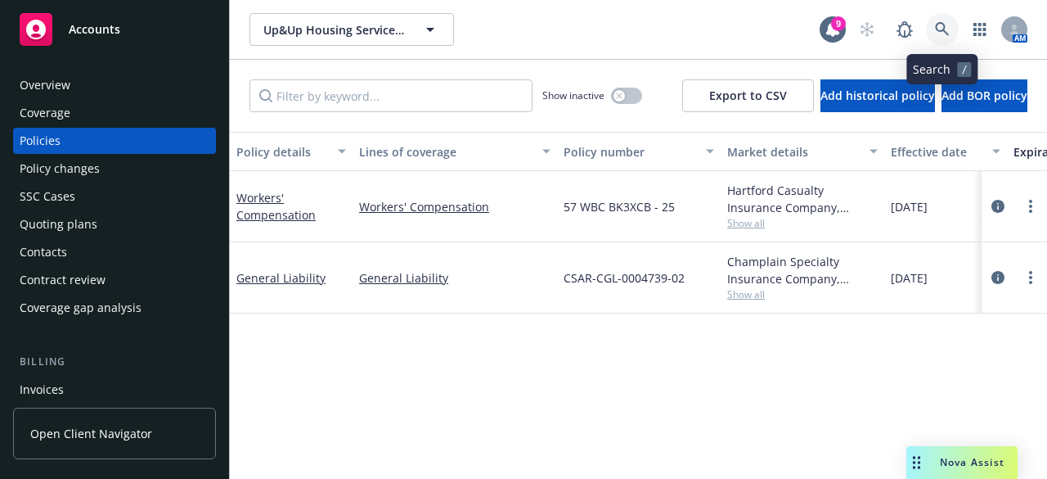
click at [942, 24] on icon at bounding box center [942, 29] width 14 height 14
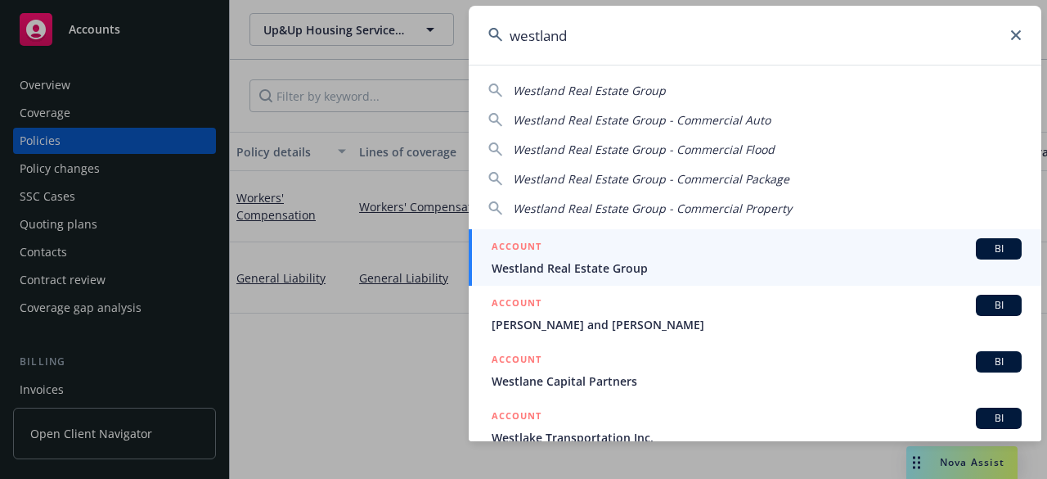
type input "westland"
click at [653, 256] on div "ACCOUNT BI" at bounding box center [757, 248] width 530 height 21
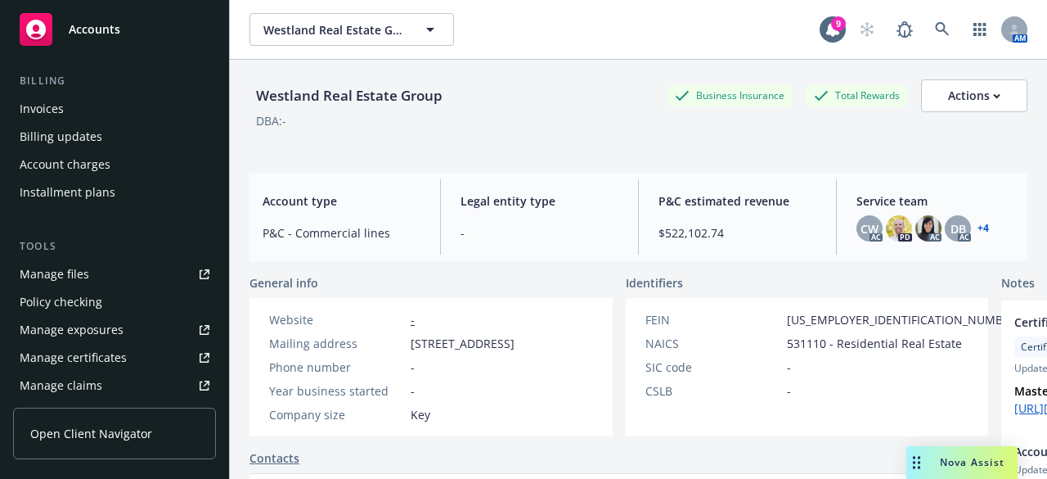
scroll to position [323, 0]
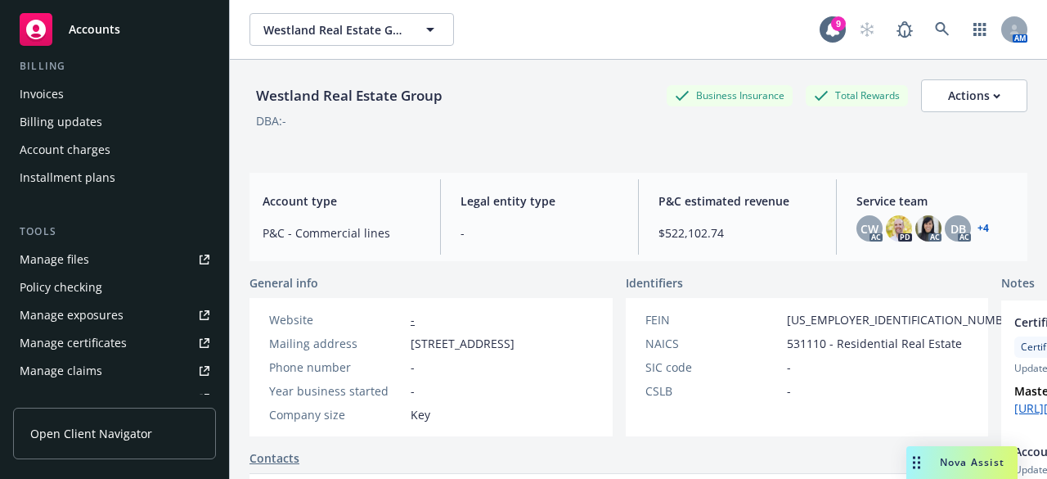
click at [230, 89] on div "Westland Real Estate Group Business Insurance Total Rewards Actions DBA: - Acco…" at bounding box center [638, 299] width 817 height 479
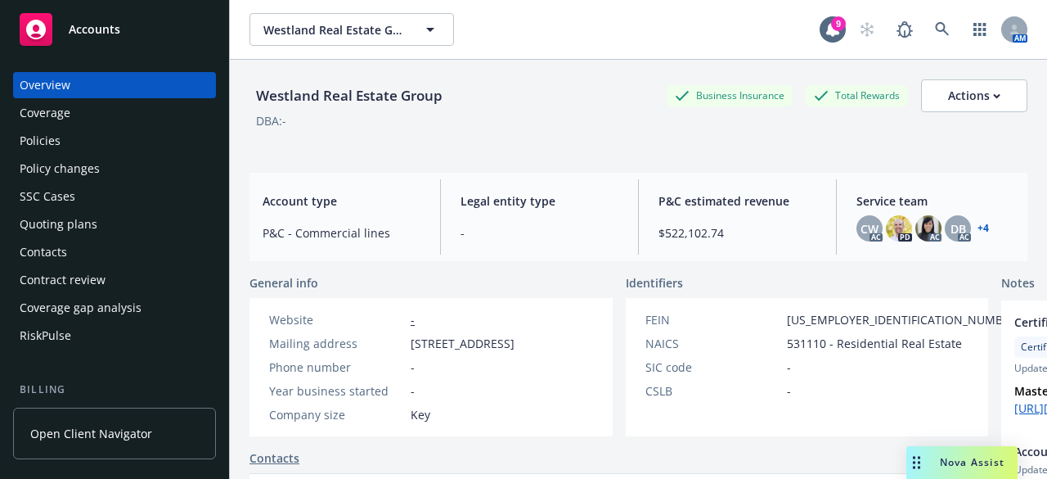
click at [87, 145] on div "Policies" at bounding box center [115, 141] width 190 height 26
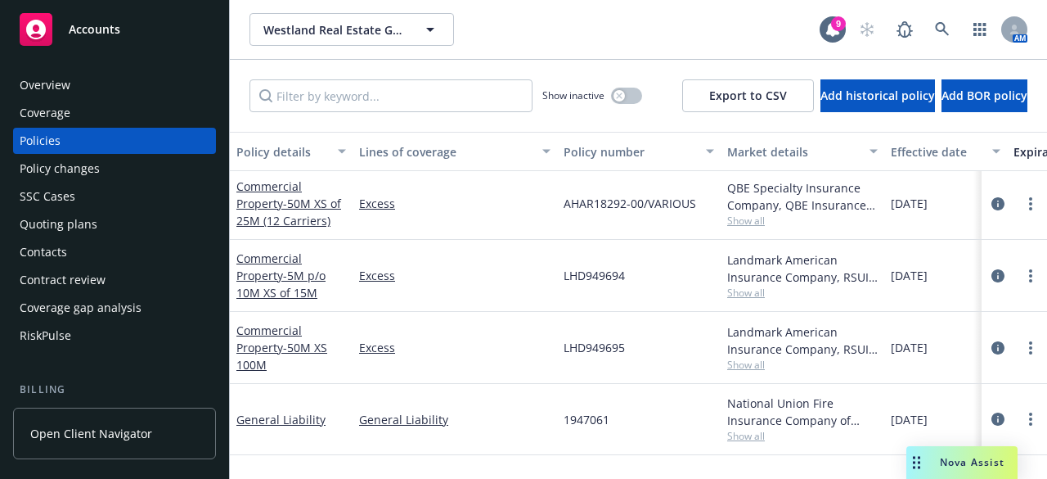
scroll to position [645, 0]
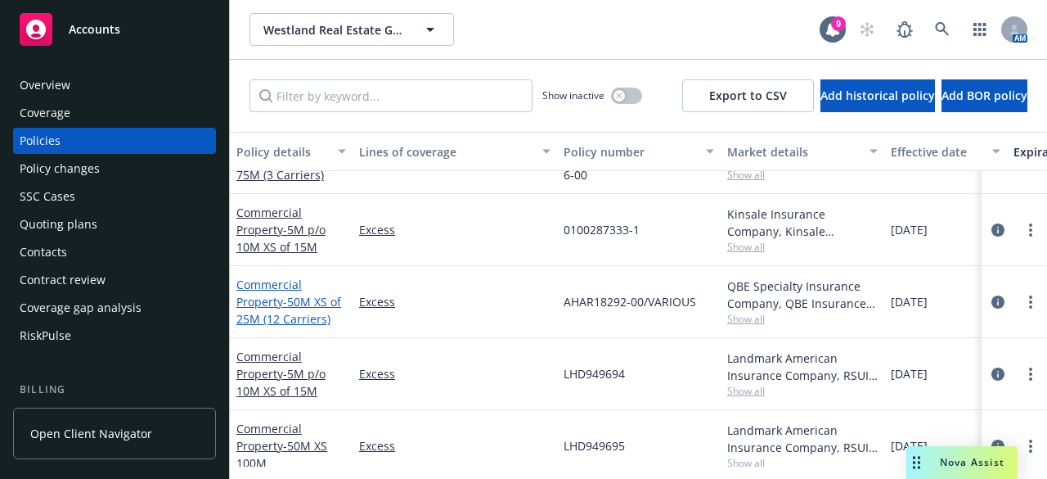
click at [274, 301] on link "Commercial Property - 50M XS of 25M (12 Carriers)" at bounding box center [288, 302] width 105 height 50
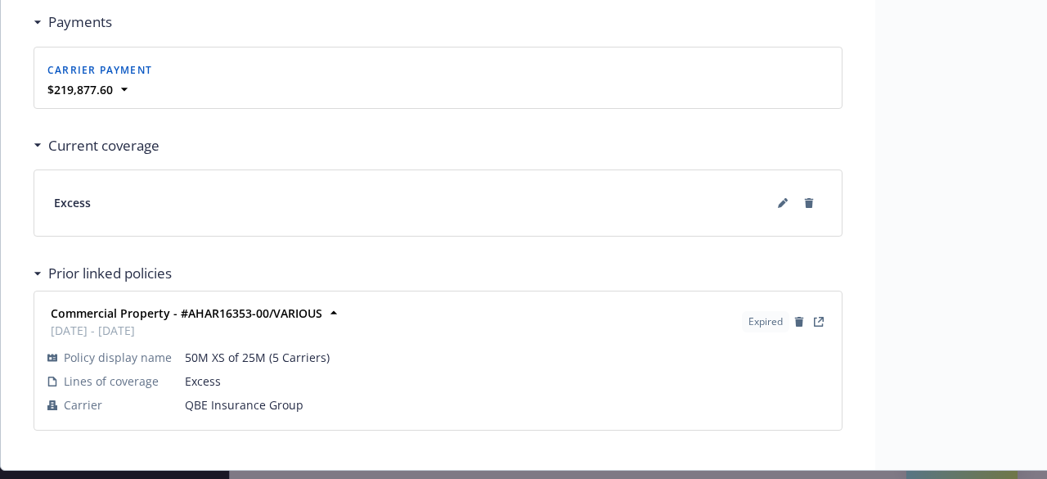
scroll to position [1725, 0]
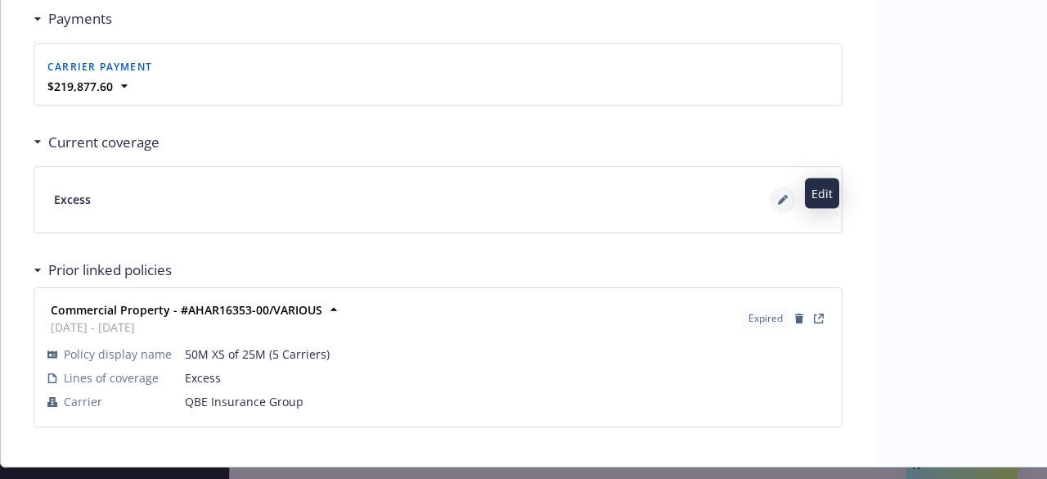
click at [778, 200] on button at bounding box center [783, 200] width 26 height 26
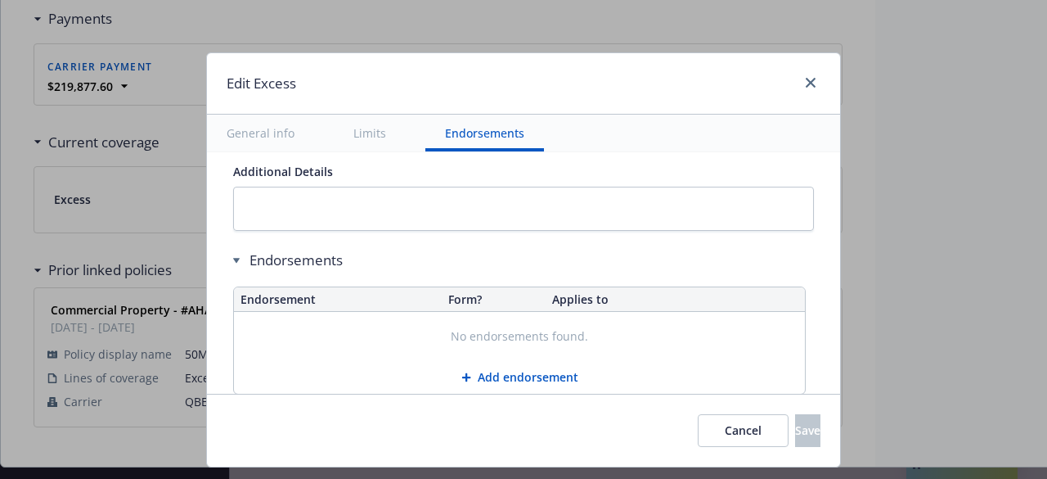
scroll to position [1043, 0]
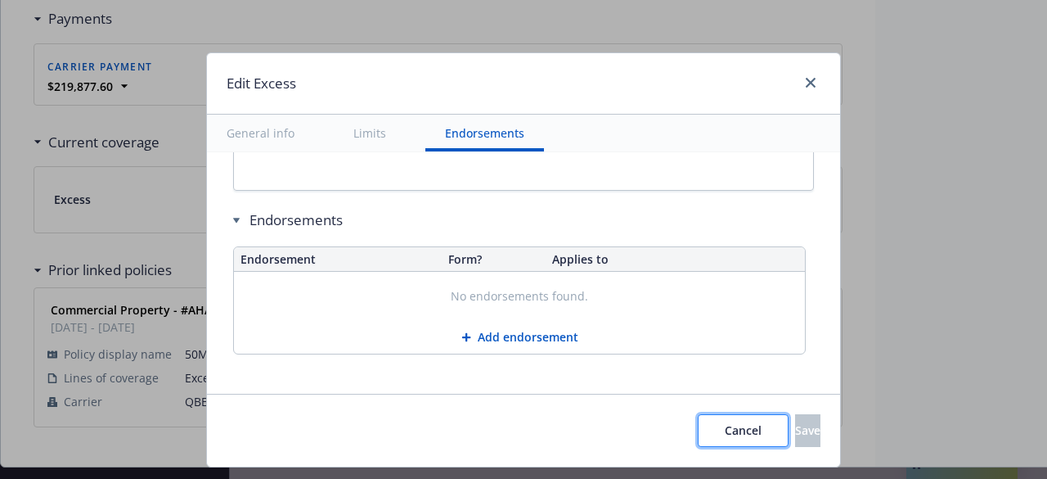
click at [725, 425] on span "Cancel" at bounding box center [743, 430] width 37 height 16
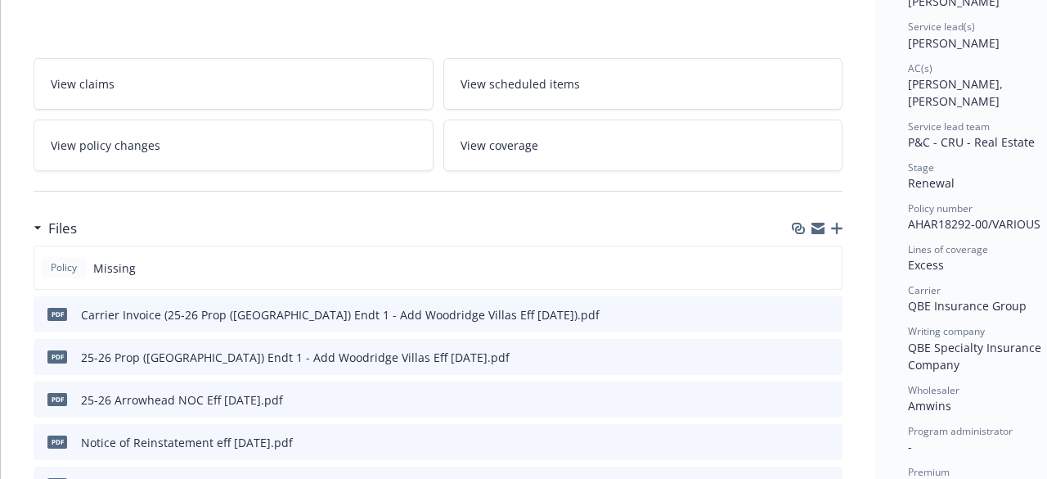
scroll to position [0, 0]
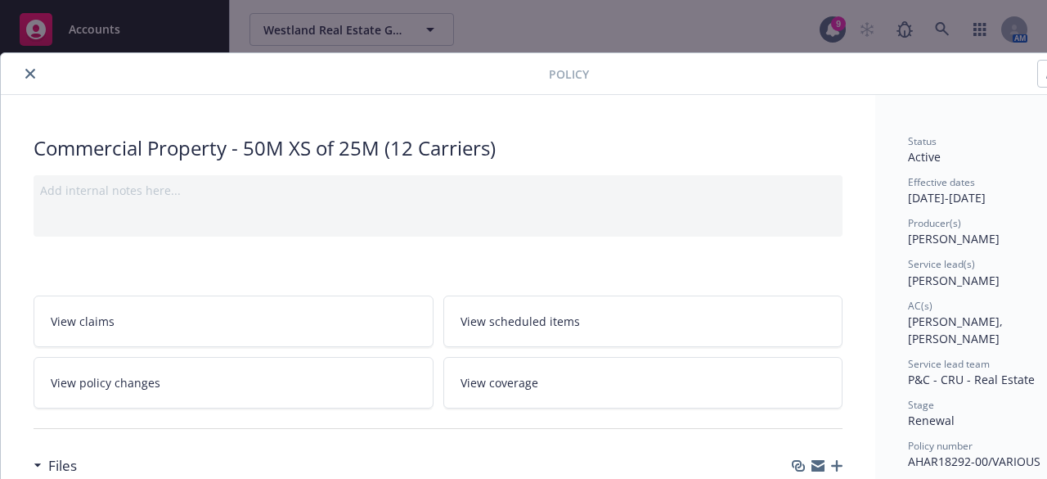
click at [29, 81] on button "close" at bounding box center [30, 74] width 20 height 20
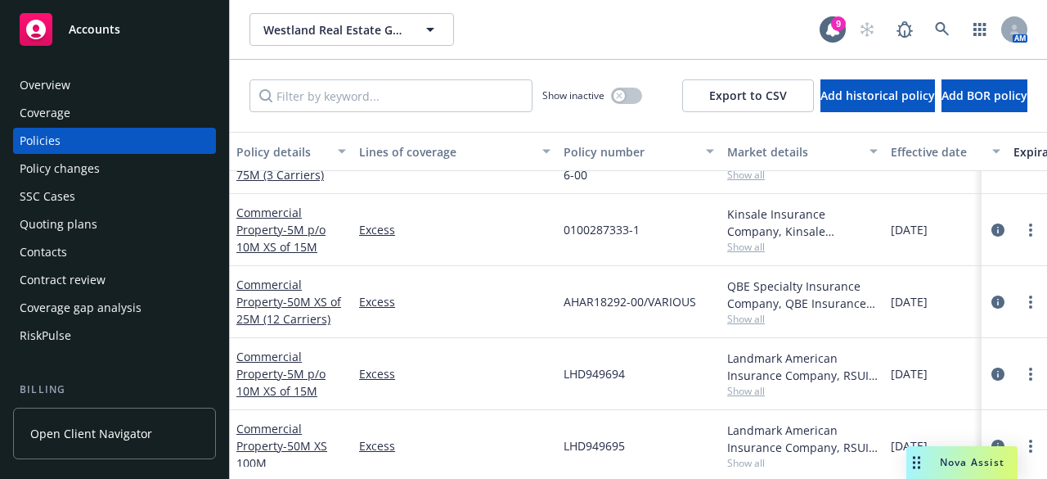
click at [550, 29] on div "Westland Real Estate Group Westland Real Estate Group" at bounding box center [535, 29] width 570 height 33
click at [109, 25] on span "Accounts" at bounding box center [95, 29] width 52 height 13
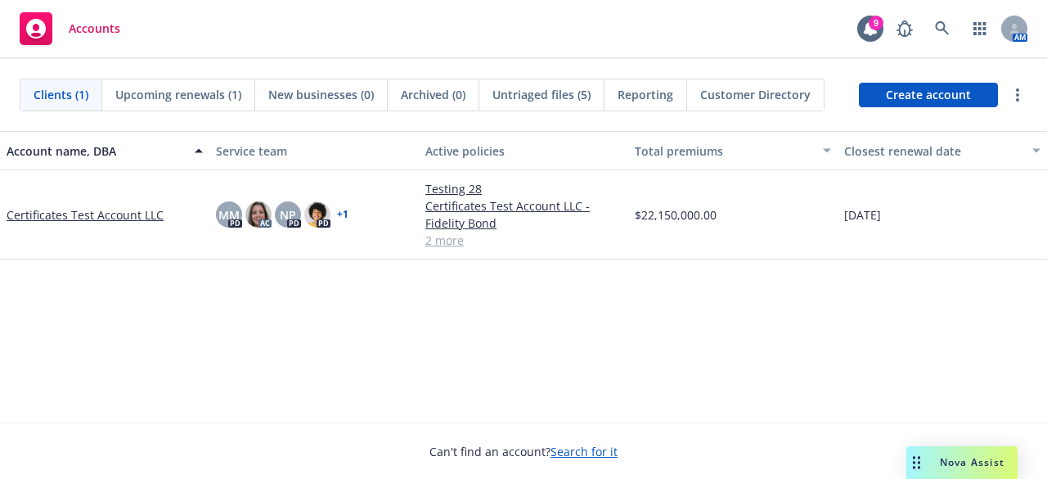
click at [54, 210] on link "Certificates Test Account LLC" at bounding box center [85, 214] width 157 height 17
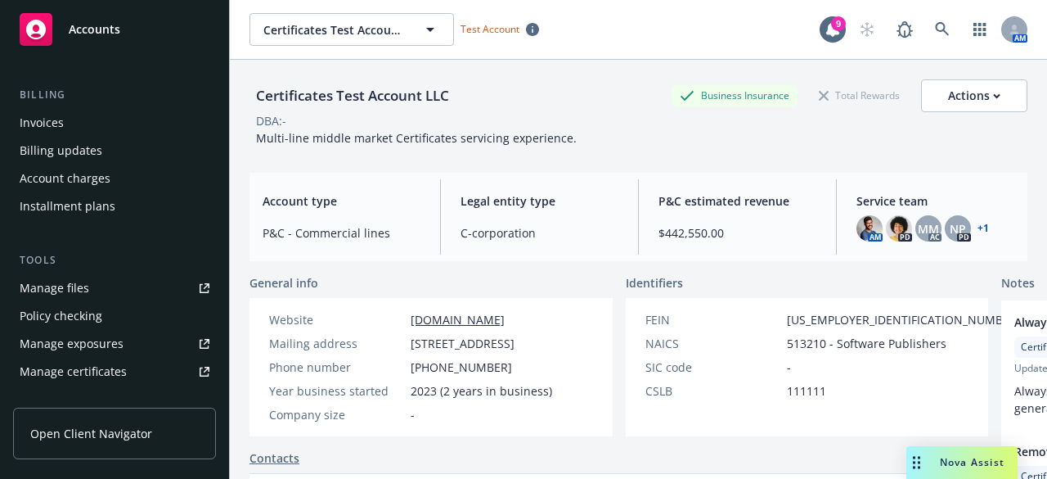
scroll to position [331, 0]
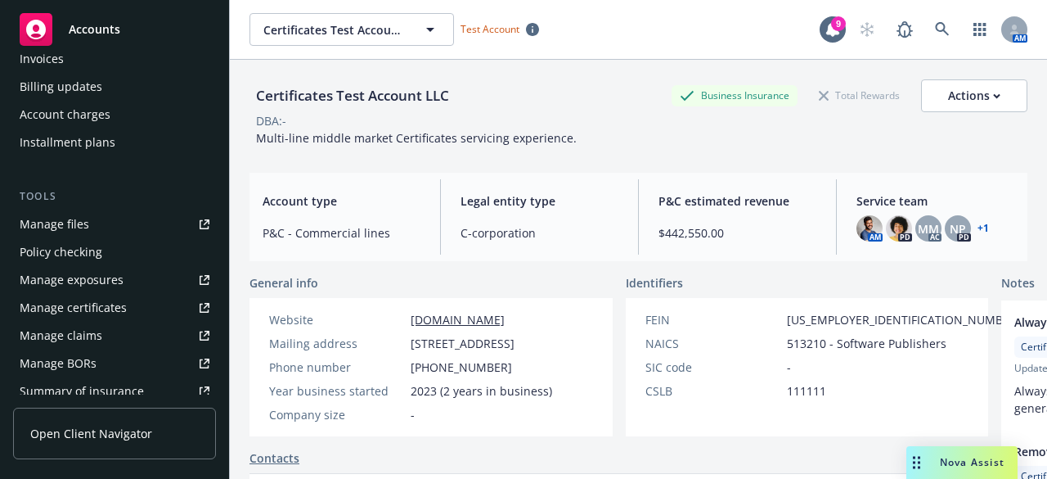
click at [121, 308] on div "Manage certificates" at bounding box center [73, 308] width 107 height 26
click at [926, 34] on link at bounding box center [942, 29] width 33 height 33
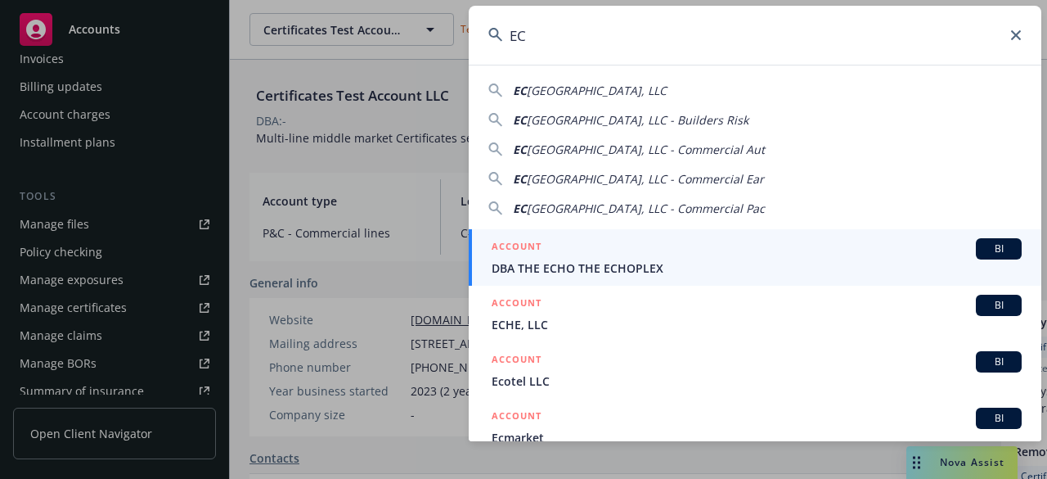
click at [642, 99] on div "[PERSON_NAME][GEOGRAPHIC_DATA], LLC [PERSON_NAME][GEOGRAPHIC_DATA], LLC - Build…" at bounding box center [755, 146] width 573 height 142
click at [637, 86] on span "[GEOGRAPHIC_DATA], LLC" at bounding box center [597, 91] width 140 height 16
type input "[PERSON_NAME][GEOGRAPHIC_DATA], LLC"
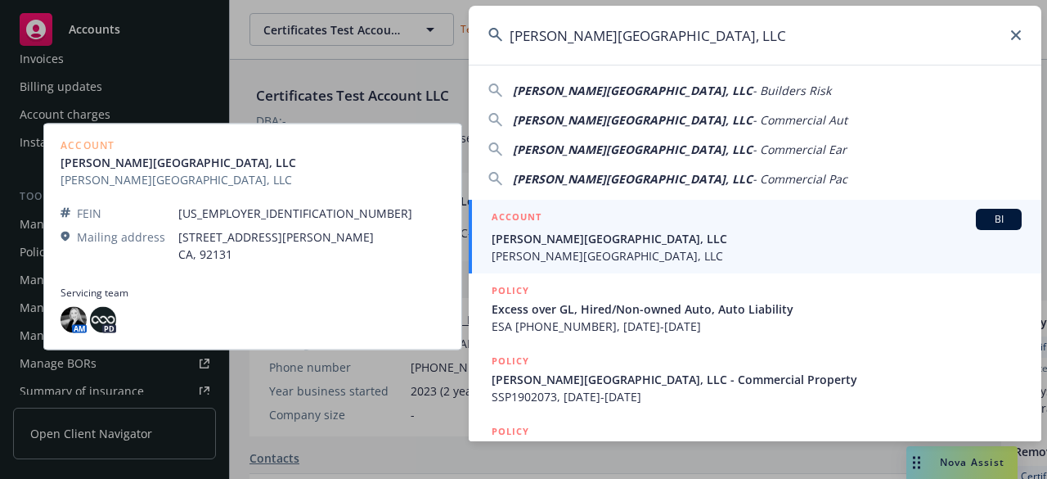
click at [595, 250] on span "[PERSON_NAME][GEOGRAPHIC_DATA], LLC" at bounding box center [757, 255] width 530 height 17
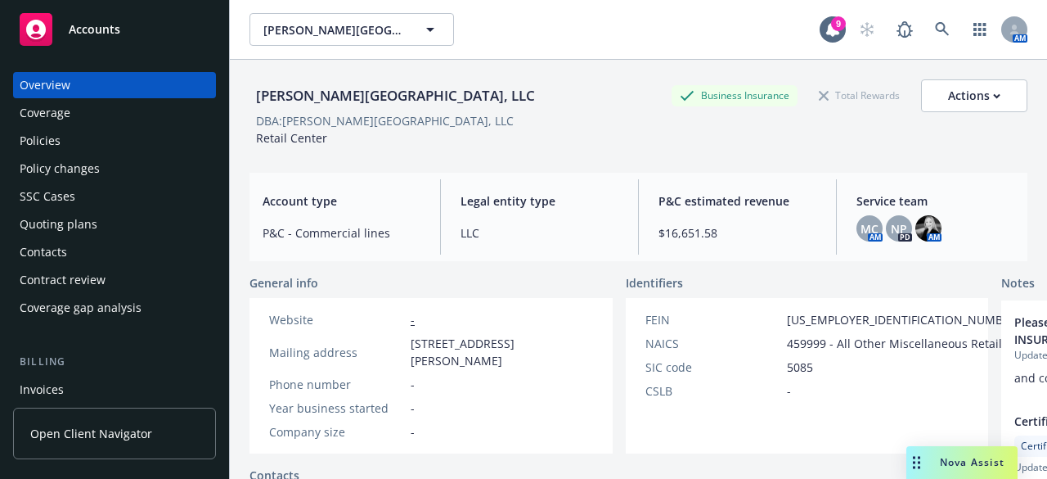
click at [82, 137] on div "Policies" at bounding box center [115, 141] width 190 height 26
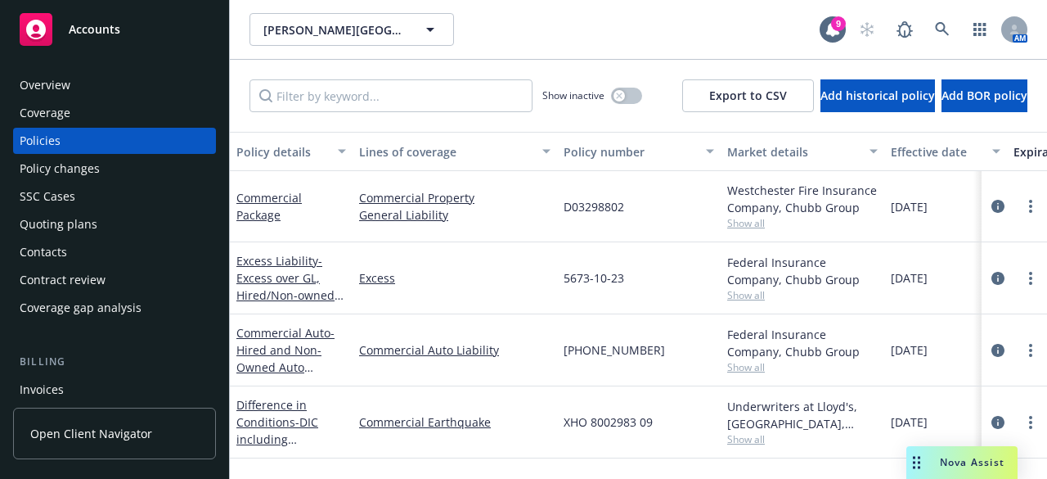
scroll to position [3, 0]
